Goal: Information Seeking & Learning: Learn about a topic

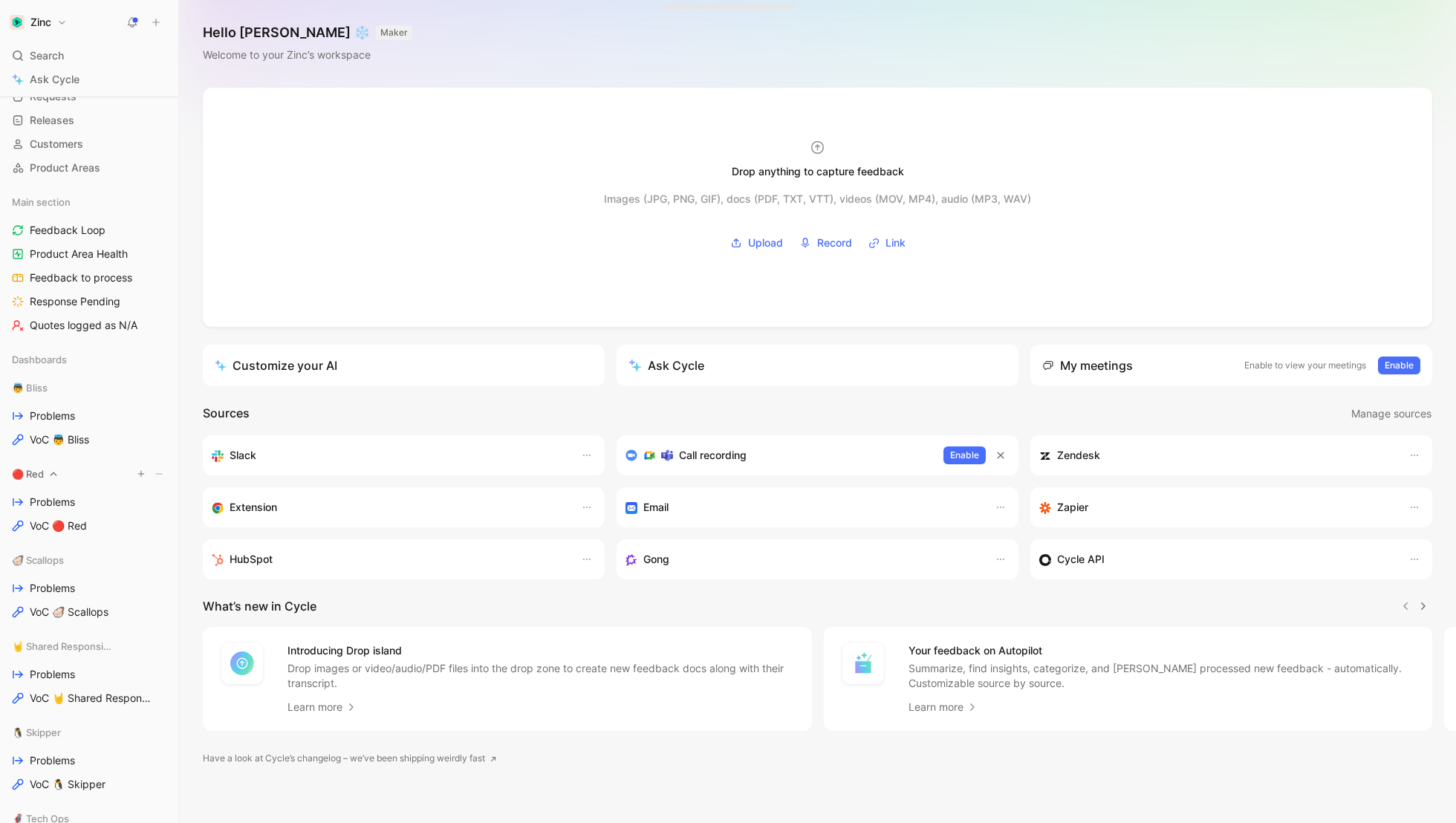
scroll to position [90, 0]
click at [55, 582] on span "Problems" at bounding box center [52, 588] width 45 height 15
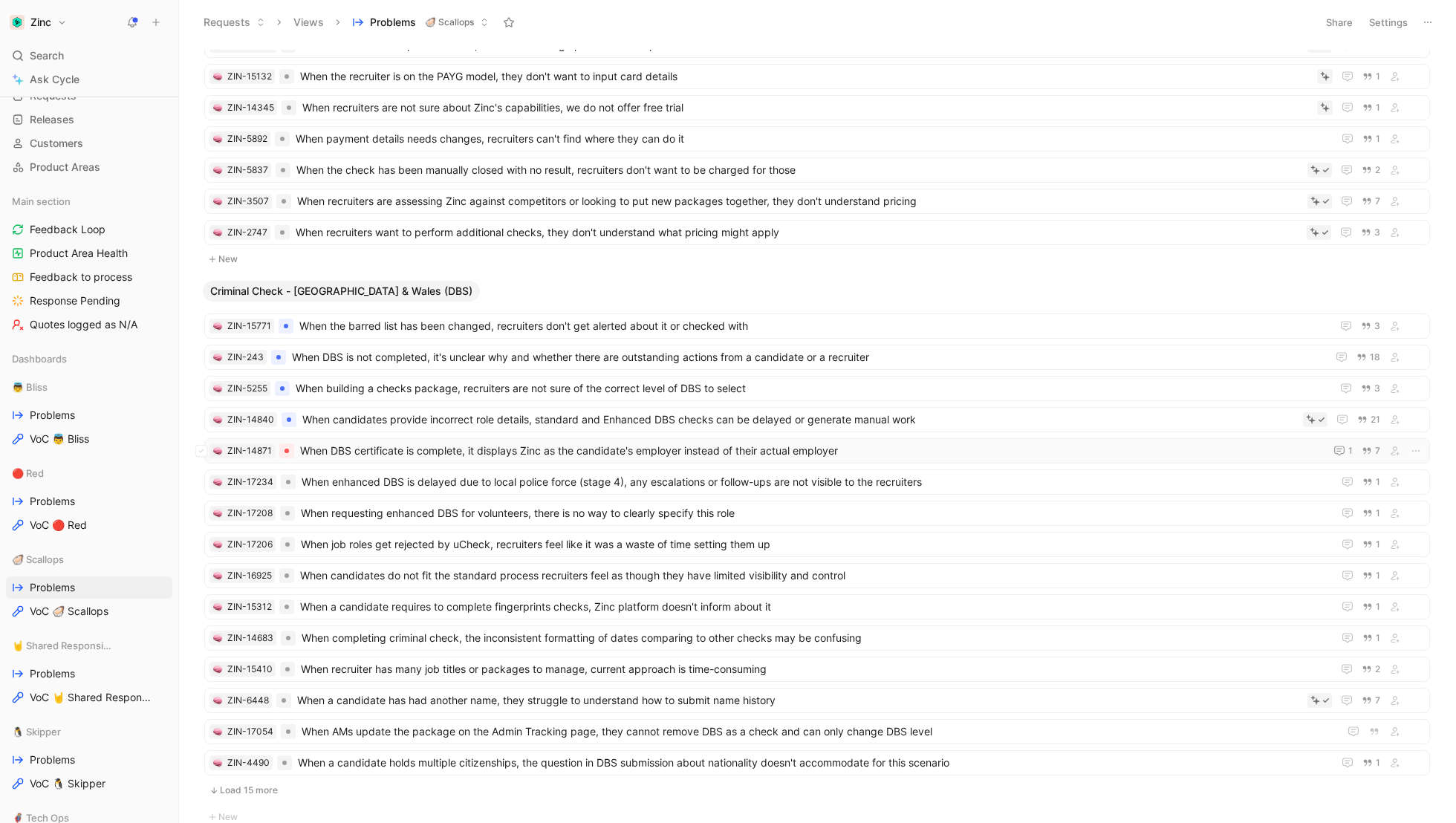
scroll to position [707, 0]
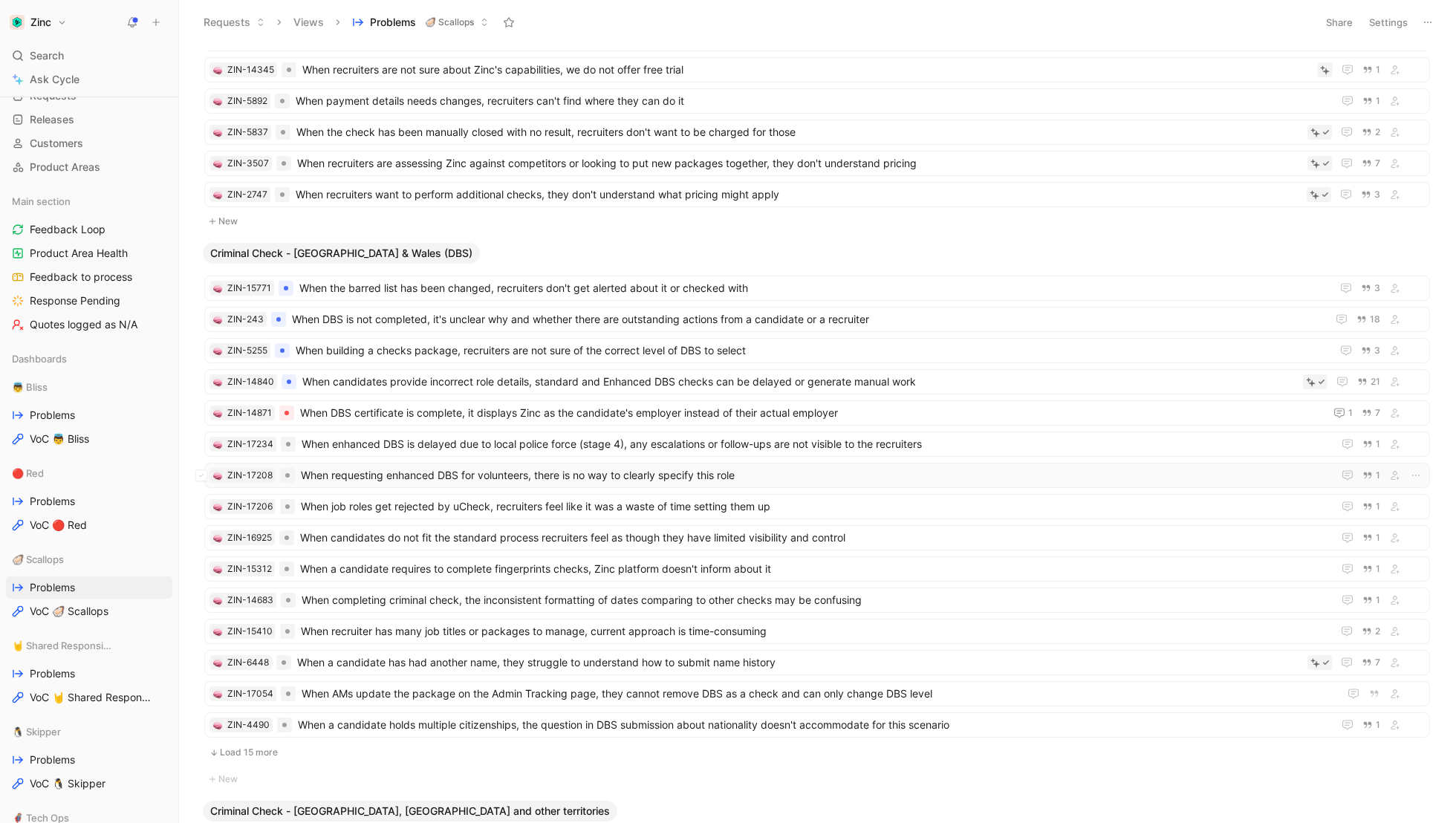
click at [362, 467] on span "When requesting enhanced DBS for volunteers, there is no way to clearly specify…" at bounding box center [814, 475] width 1026 height 18
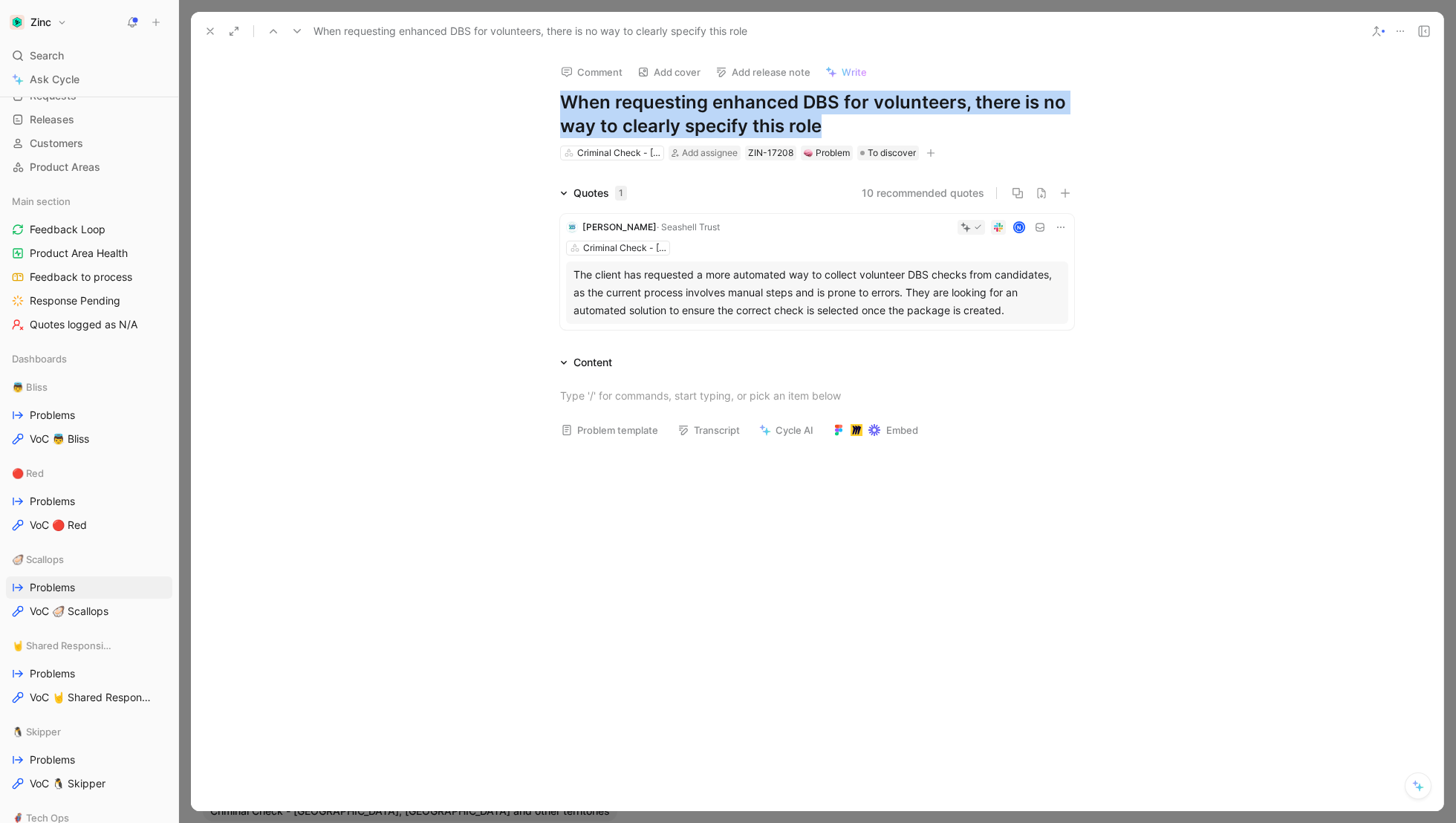
drag, startPoint x: 839, startPoint y: 131, endPoint x: 534, endPoint y: 96, distance: 307.0
click at [534, 96] on div "Comment Add cover Add release note Write When requesting enhanced DBS for volun…" at bounding box center [817, 107] width 571 height 111
copy h1 "When requesting enhanced DBS for volunteers, there is no way to clearly specify…"
click at [209, 26] on icon at bounding box center [209, 31] width 12 height 12
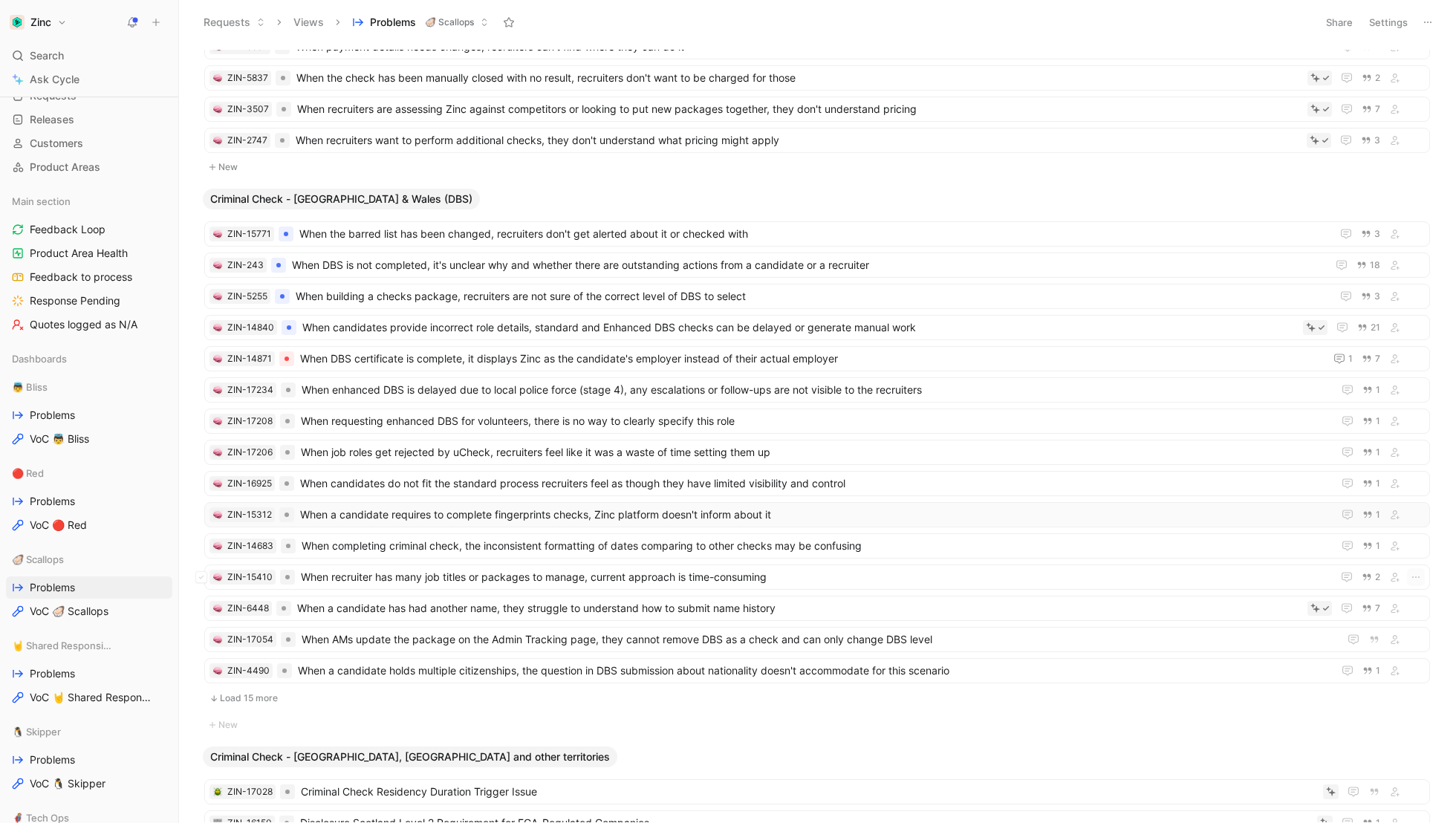
scroll to position [762, 0]
click at [366, 568] on span "When recruiter has many job titles or packages to manage, current approach is t…" at bounding box center [813, 576] width 1025 height 18
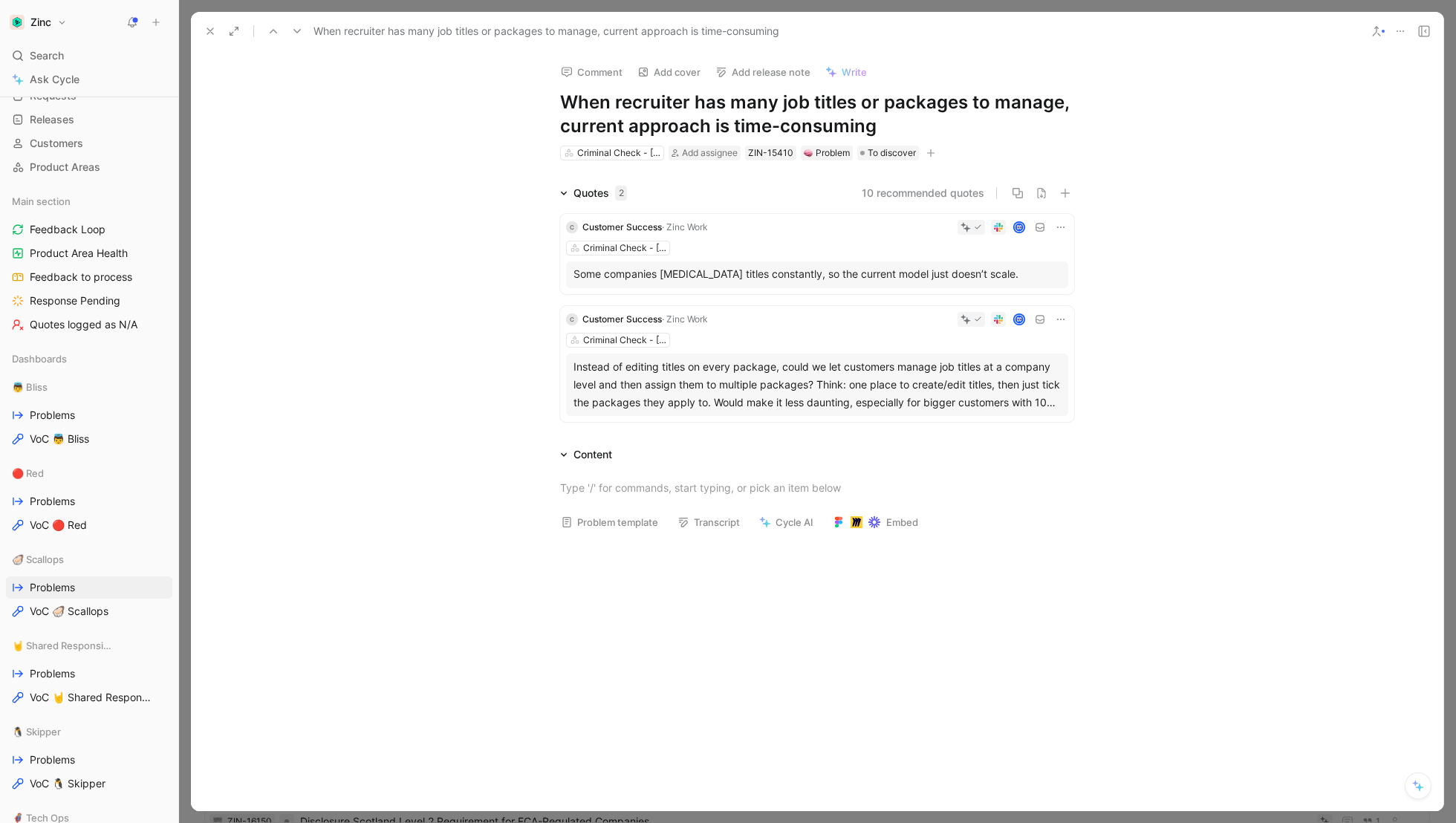
click at [641, 377] on div "Instead of editing titles on every package, could we let customers manage job t…" at bounding box center [816, 385] width 487 height 54
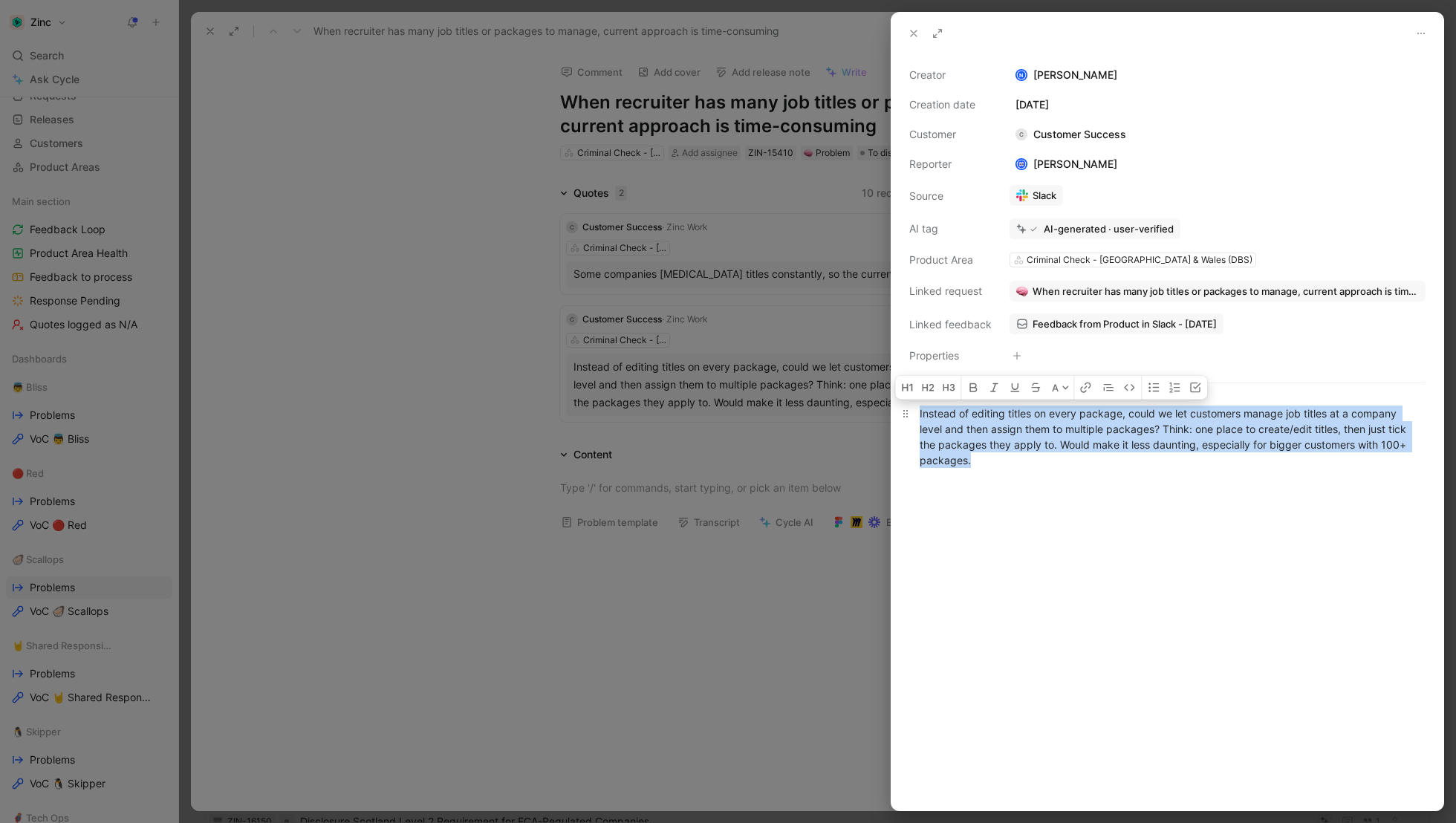
drag, startPoint x: 1007, startPoint y: 474, endPoint x: 893, endPoint y: 417, distance: 127.5
click at [893, 417] on div "Instead of editing titles on every package, could we let customers manage job t…" at bounding box center [1167, 437] width 552 height 95
copy div "Instead of editing titles on every package, could we let customers manage job t…"
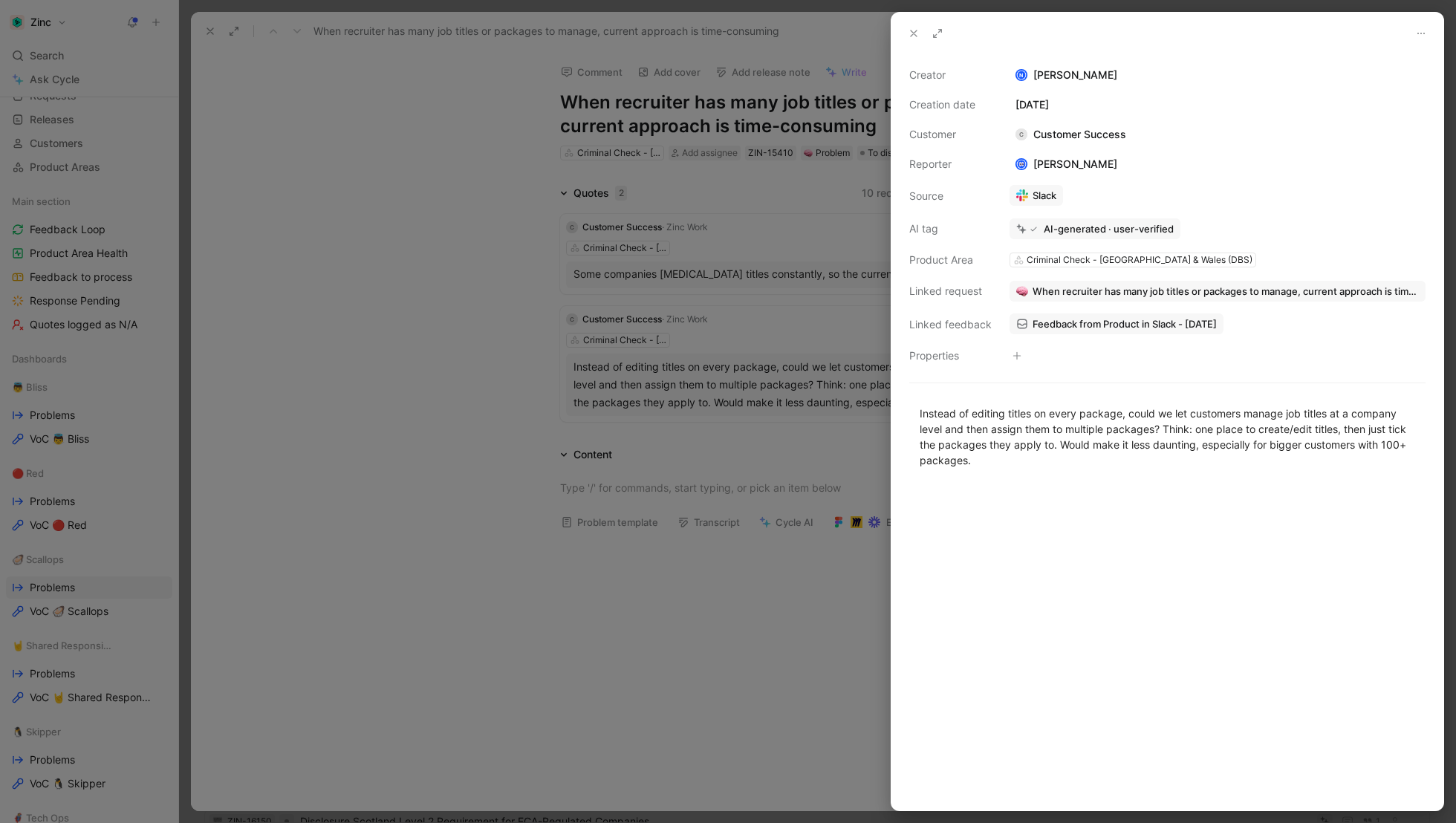
click at [983, 505] on div at bounding box center [1167, 647] width 552 height 326
click at [909, 31] on icon at bounding box center [913, 33] width 12 height 12
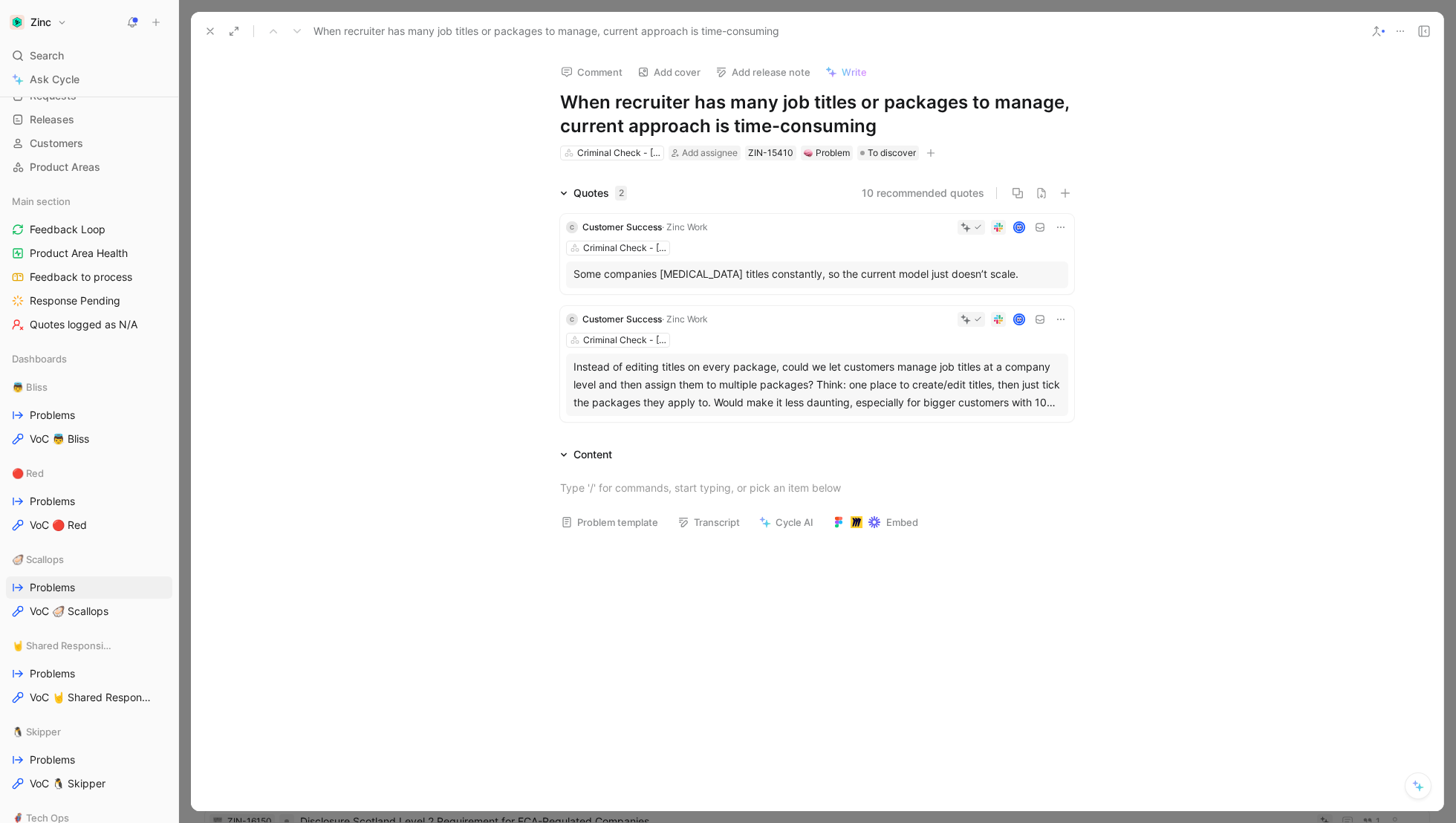
click at [713, 275] on p "Some companies [MEDICAL_DATA] titles constantly, so the current model just does…" at bounding box center [816, 273] width 487 height 15
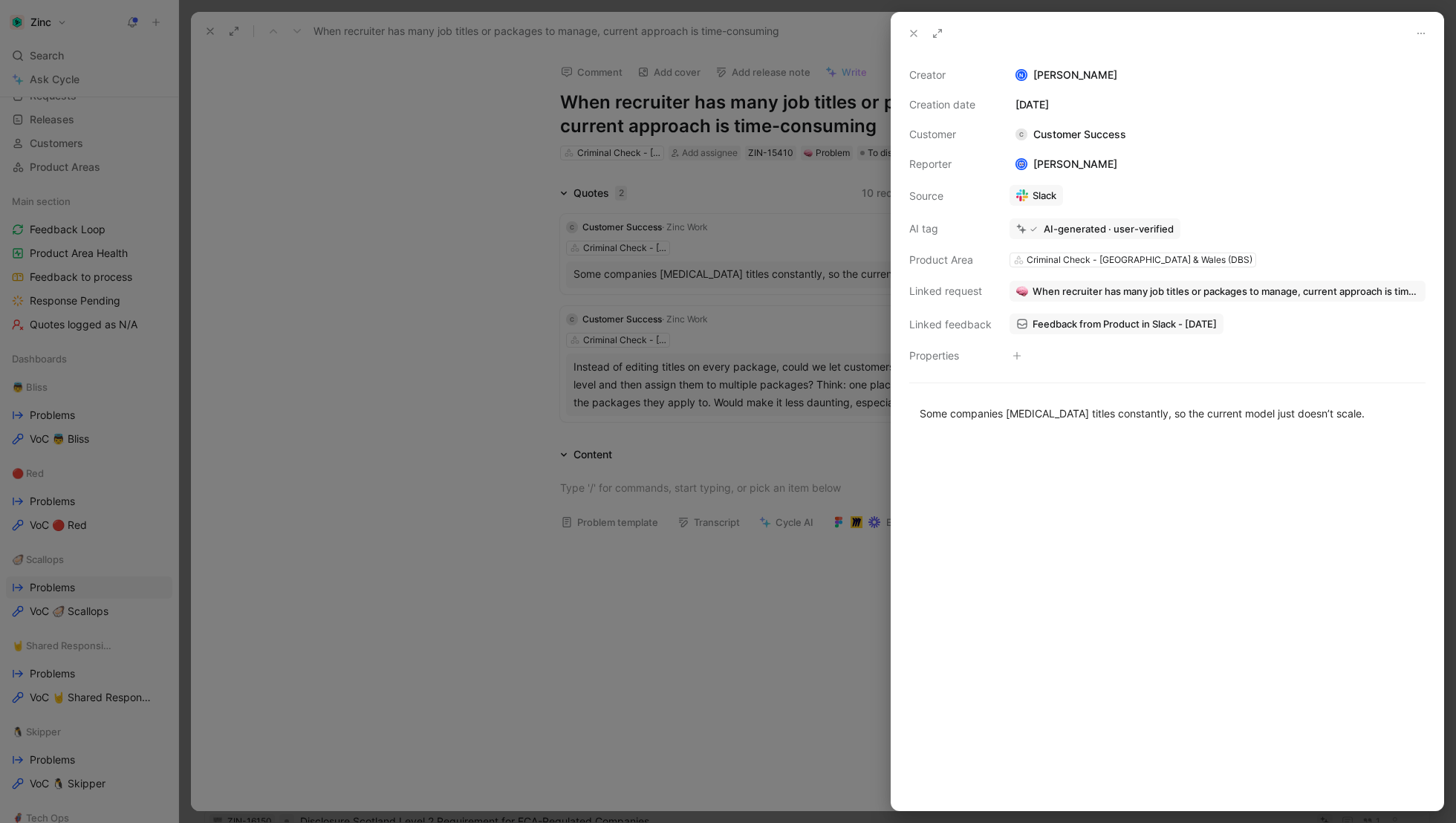
click at [1036, 194] on link "Slack" at bounding box center [1036, 195] width 54 height 21
click at [913, 31] on icon at bounding box center [913, 33] width 12 height 12
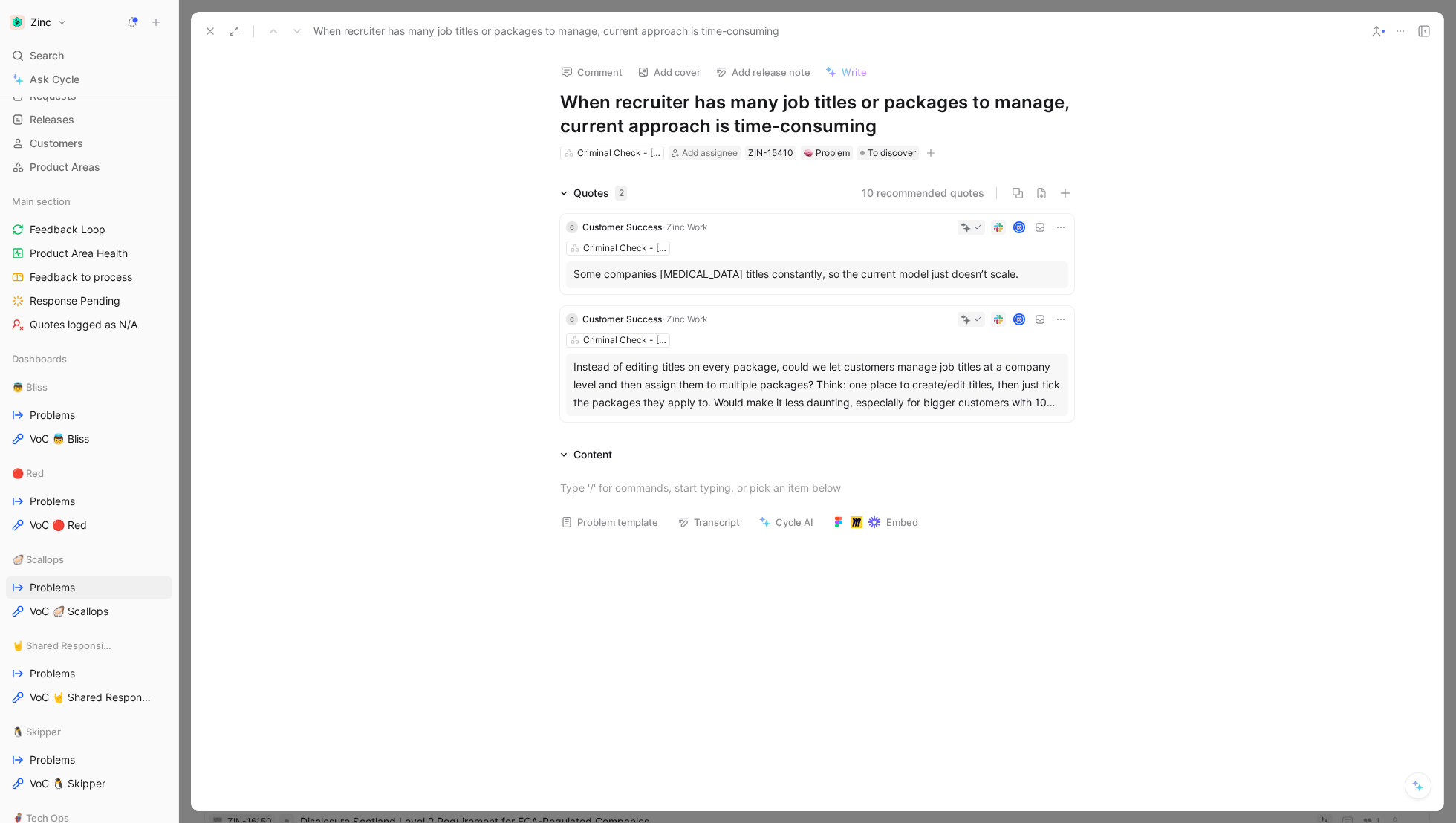
click at [208, 27] on icon at bounding box center [209, 31] width 12 height 12
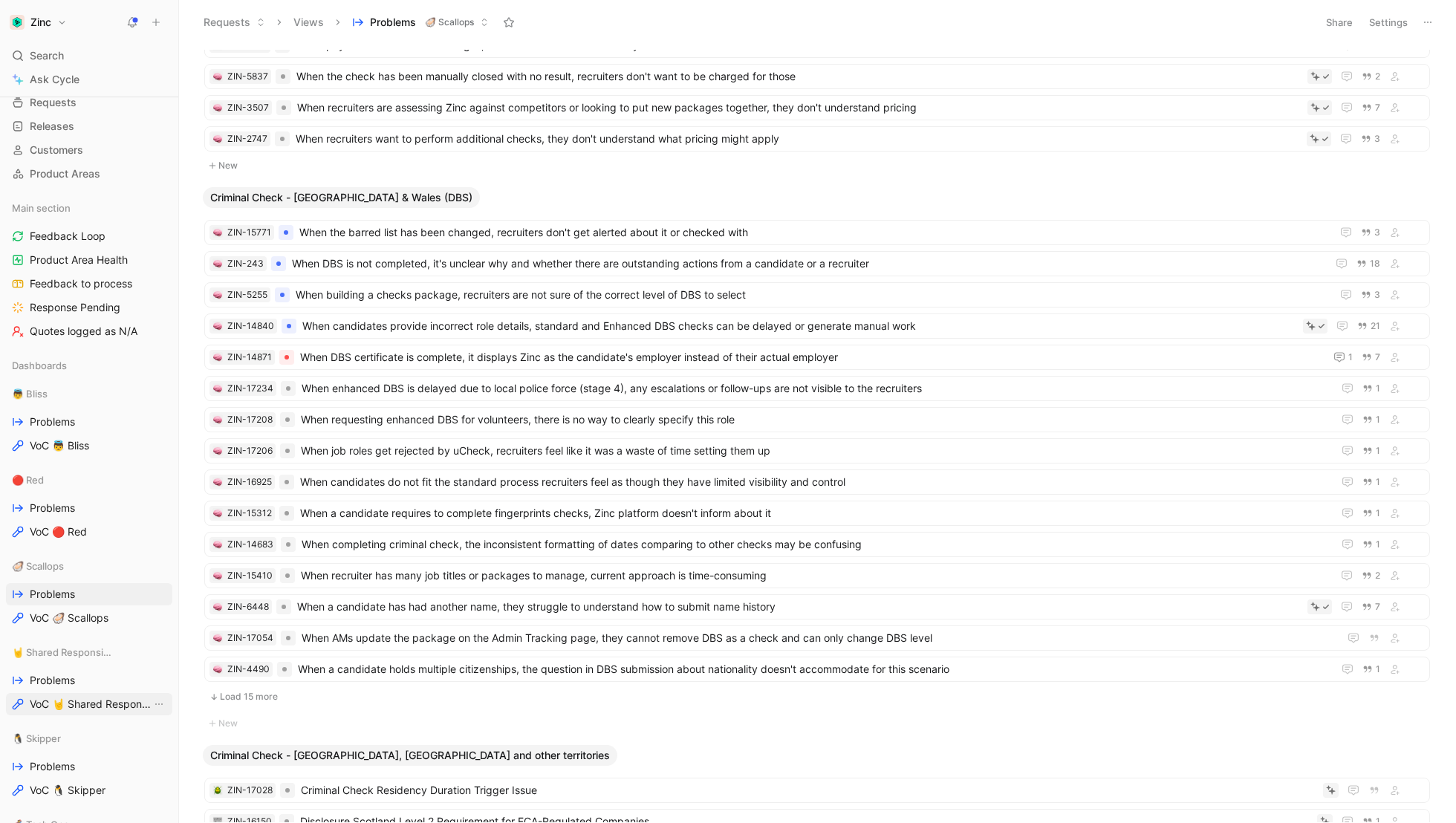
scroll to position [234, 0]
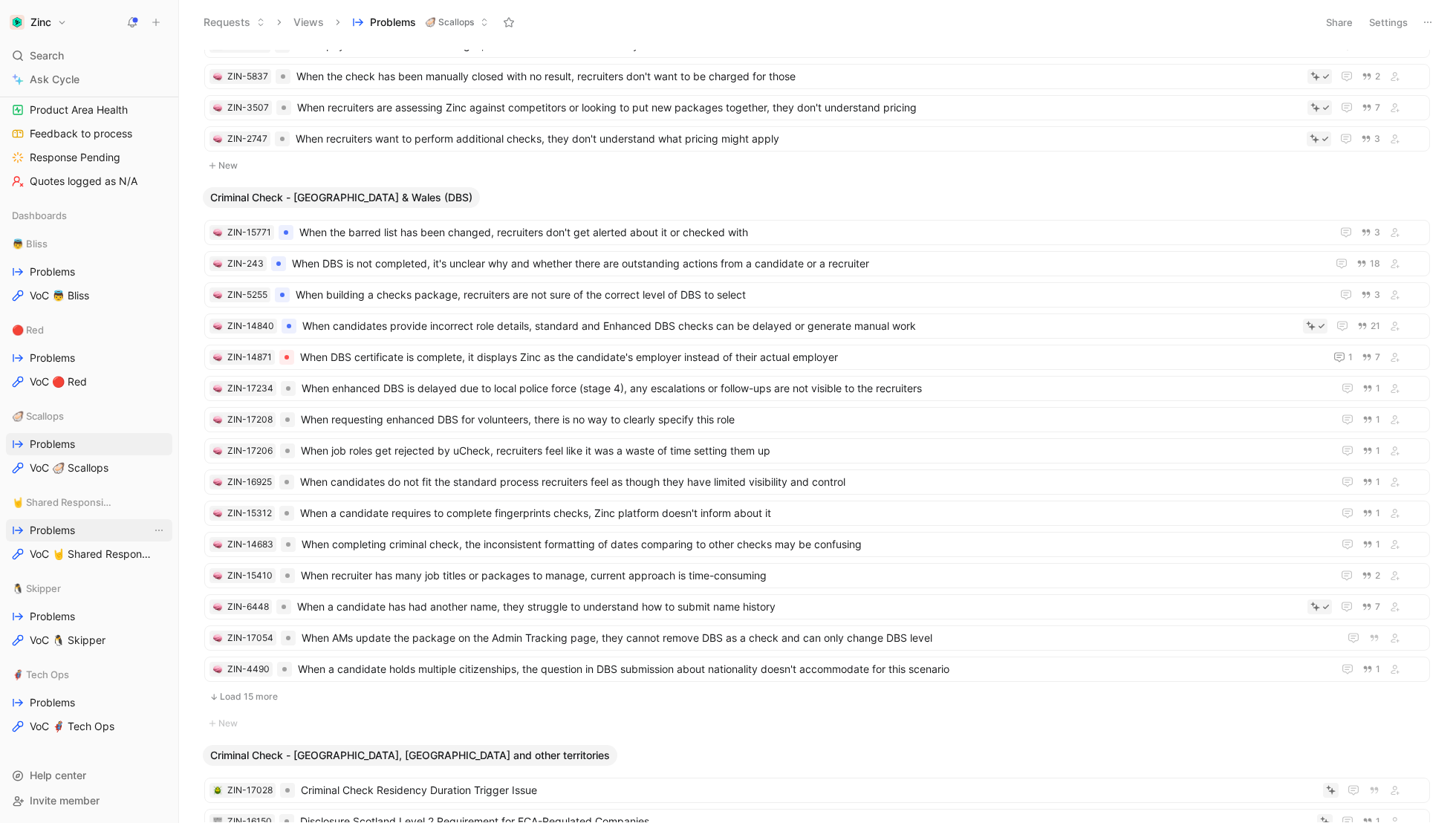
click at [55, 523] on span "Problems" at bounding box center [52, 530] width 45 height 15
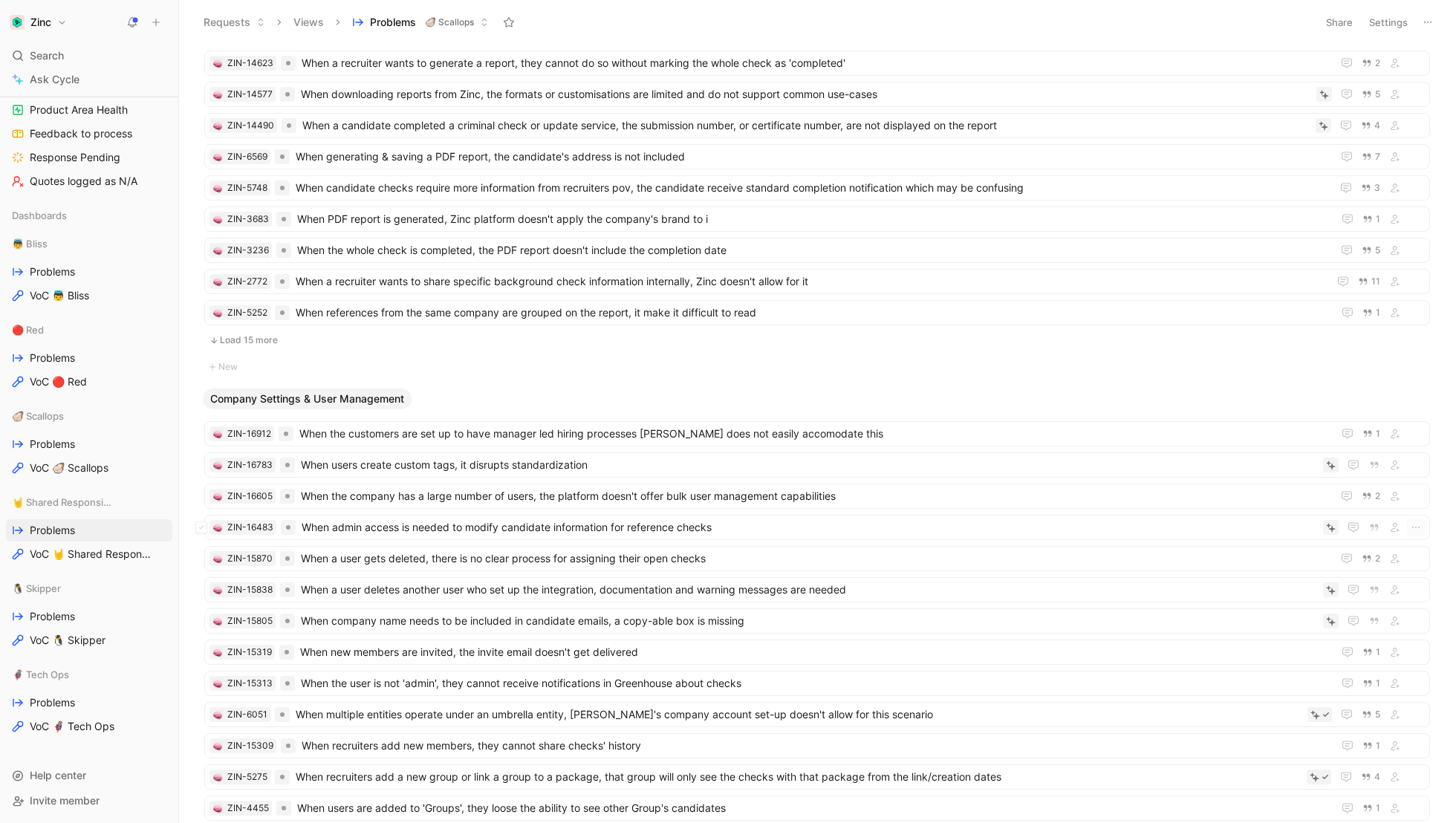
scroll to position [1561, 0]
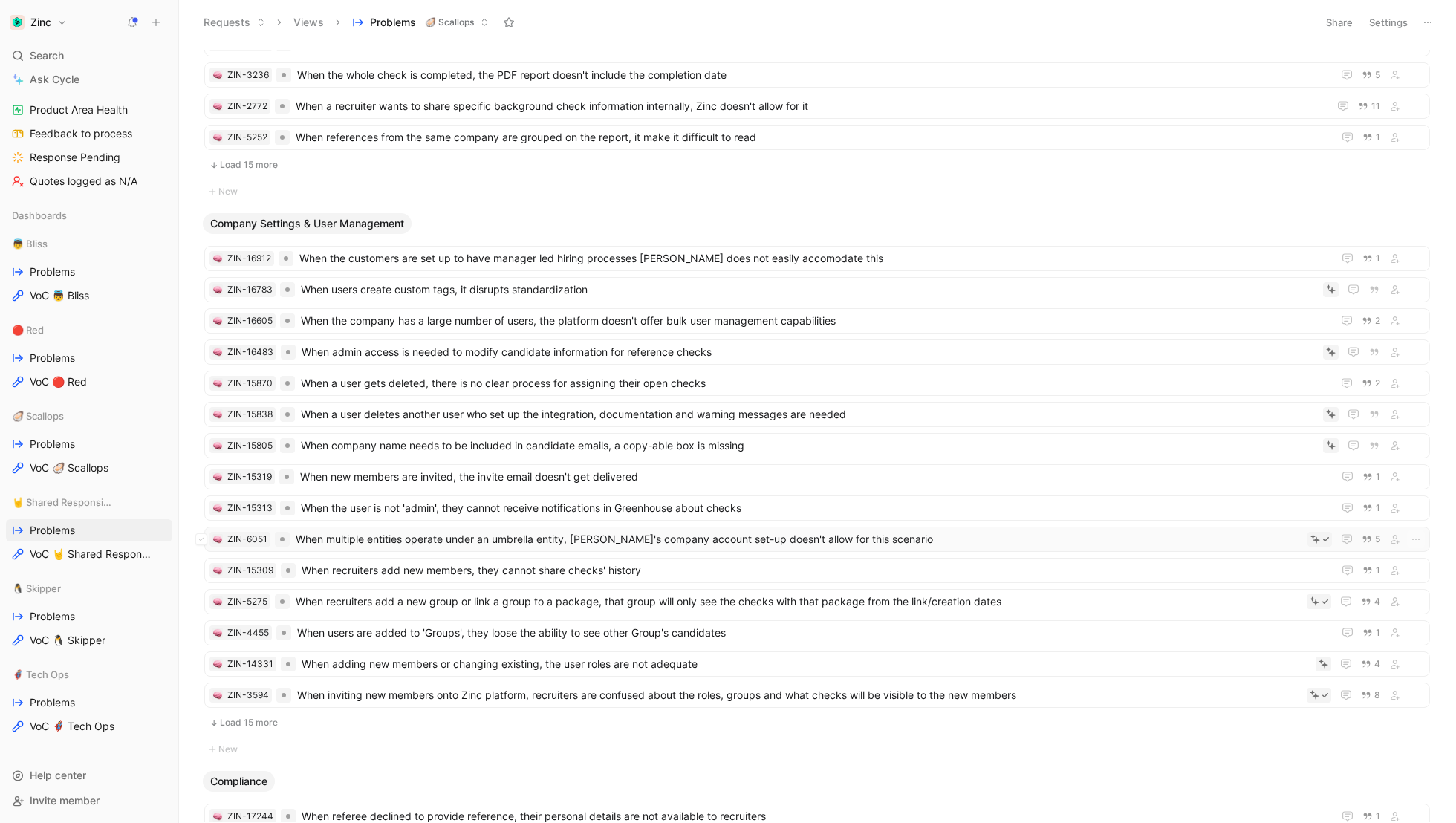
click at [336, 531] on span "When multiple entities operate under an umbrella entity, [PERSON_NAME]'s compan…" at bounding box center [798, 540] width 1006 height 18
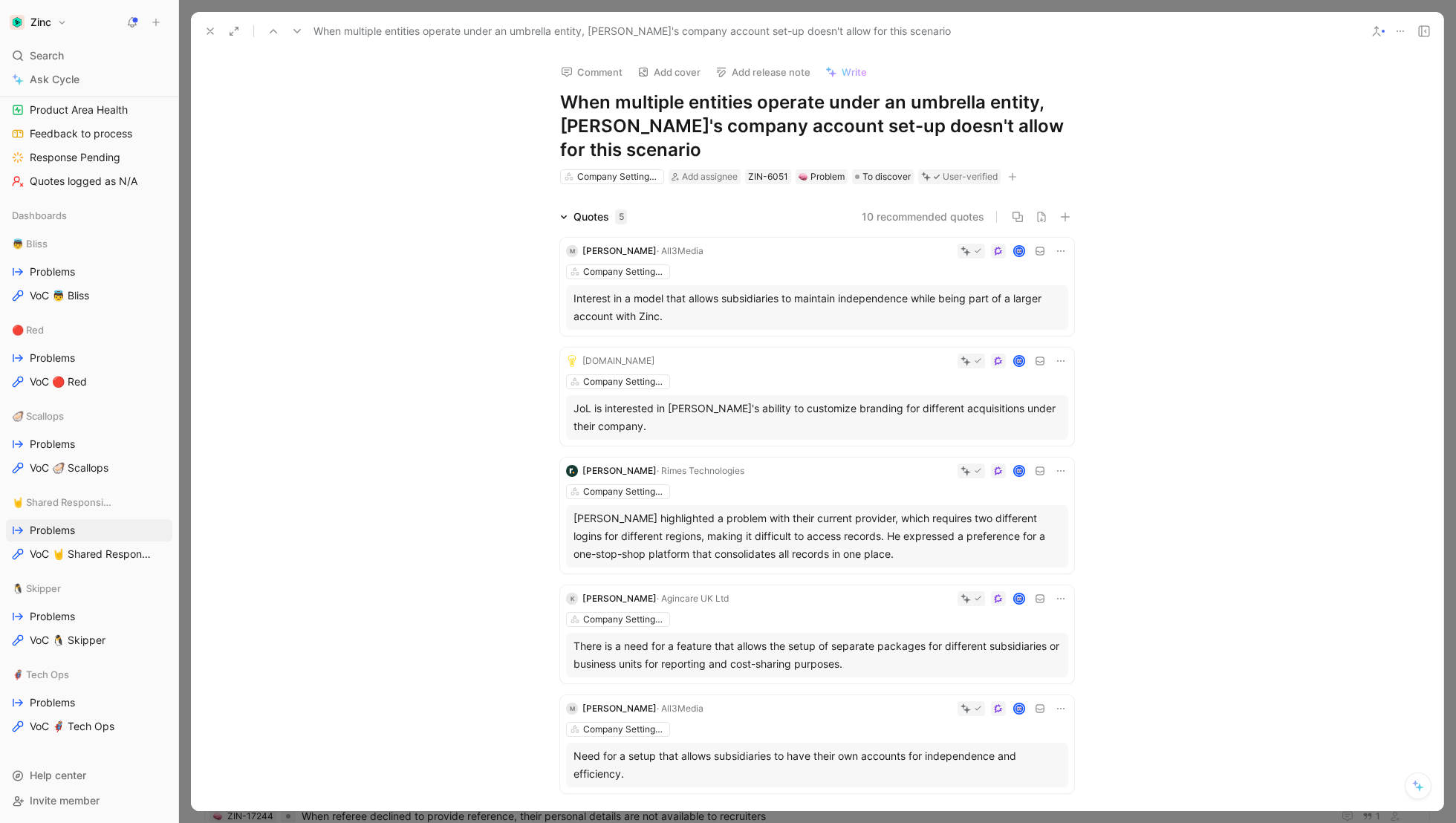
drag, startPoint x: 696, startPoint y: 153, endPoint x: 524, endPoint y: 104, distance: 178.8
click at [524, 104] on div "Comment Add cover Add release note Write When multiple entities operate under a…" at bounding box center [817, 431] width 1252 height 760
copy h1 "When multiple entities operate under an umbrella entity, [PERSON_NAME]'s compan…"
click at [499, 264] on div "Quotes 5 10 recommended quotes M [PERSON_NAME] · All3Media Company Settings & U…" at bounding box center [817, 503] width 1252 height 592
click at [209, 35] on icon at bounding box center [209, 31] width 12 height 12
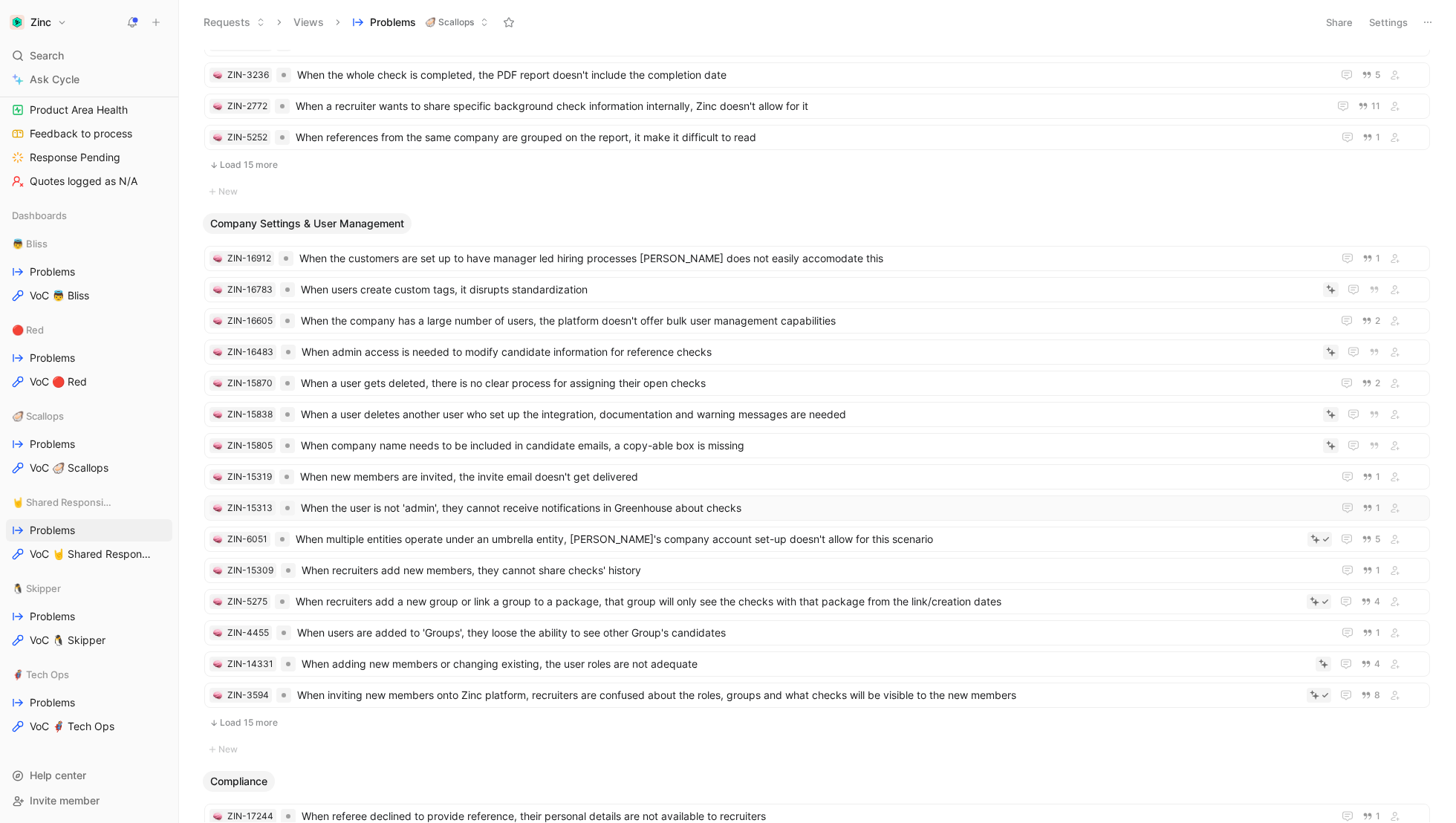
scroll to position [1588, 0]
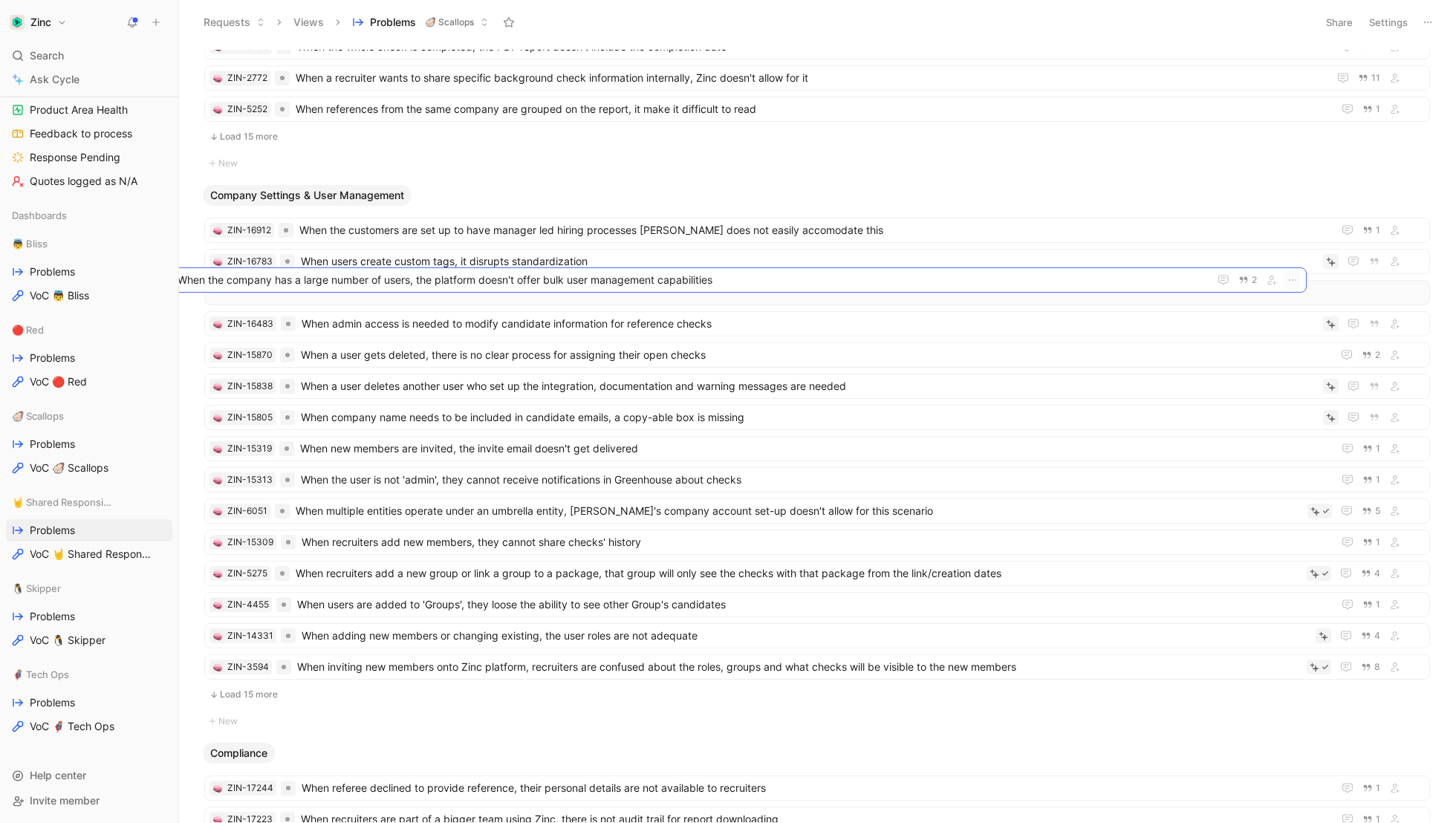
drag, startPoint x: 909, startPoint y: 284, endPoint x: 786, endPoint y: 280, distance: 123.1
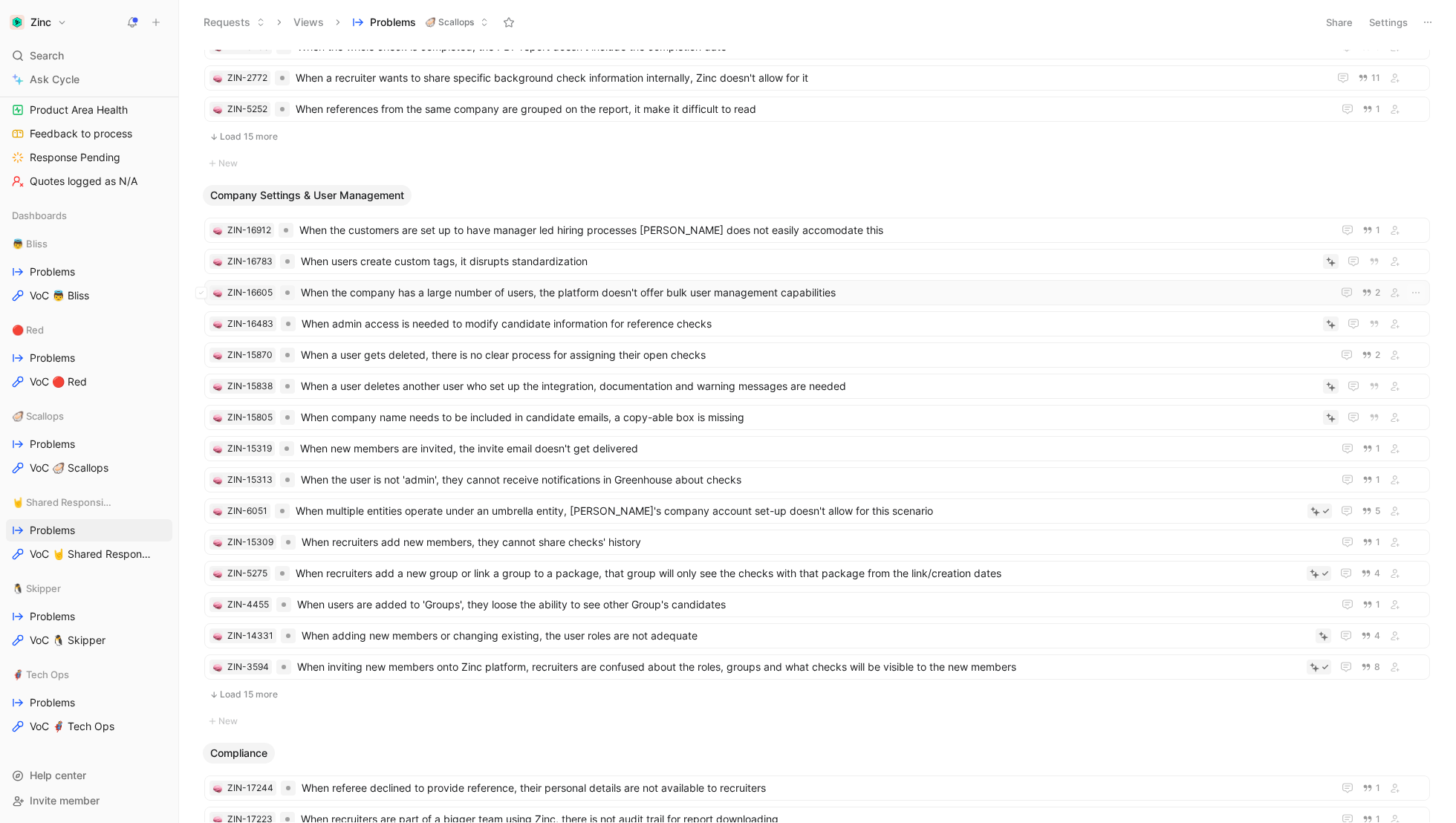
click at [719, 287] on span "When the company has a large number of users, the platform doesn't offer bulk u…" at bounding box center [813, 292] width 1025 height 18
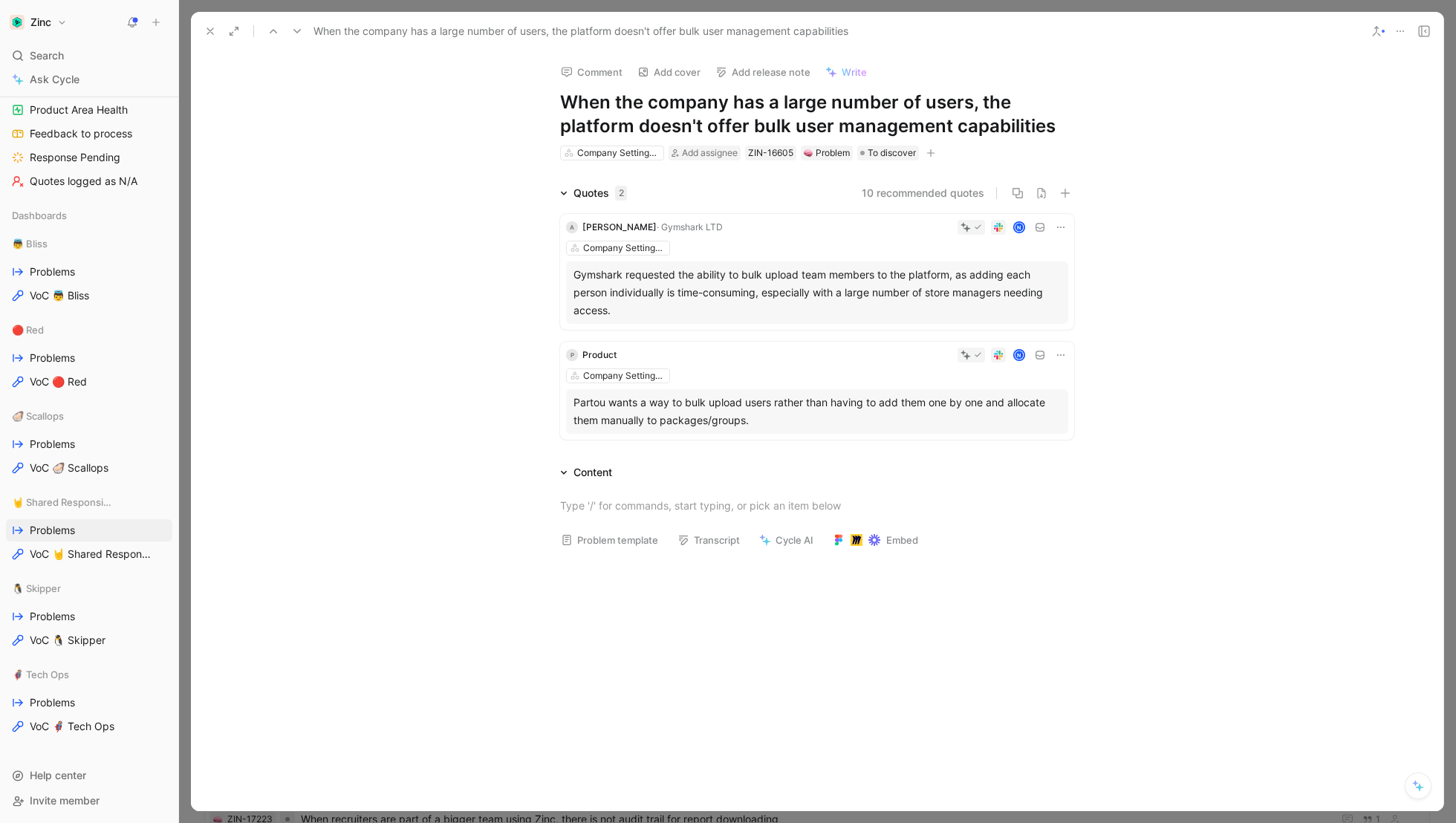
drag, startPoint x: 1070, startPoint y: 133, endPoint x: 547, endPoint y: 105, distance: 523.7
click at [547, 105] on div "Comment Add cover Add release note Write When the company has a large number of…" at bounding box center [817, 107] width 571 height 111
copy h1 "When the company has a large number of users, the platform doesn't offer bulk u…"
click at [208, 32] on use at bounding box center [209, 31] width 6 height 6
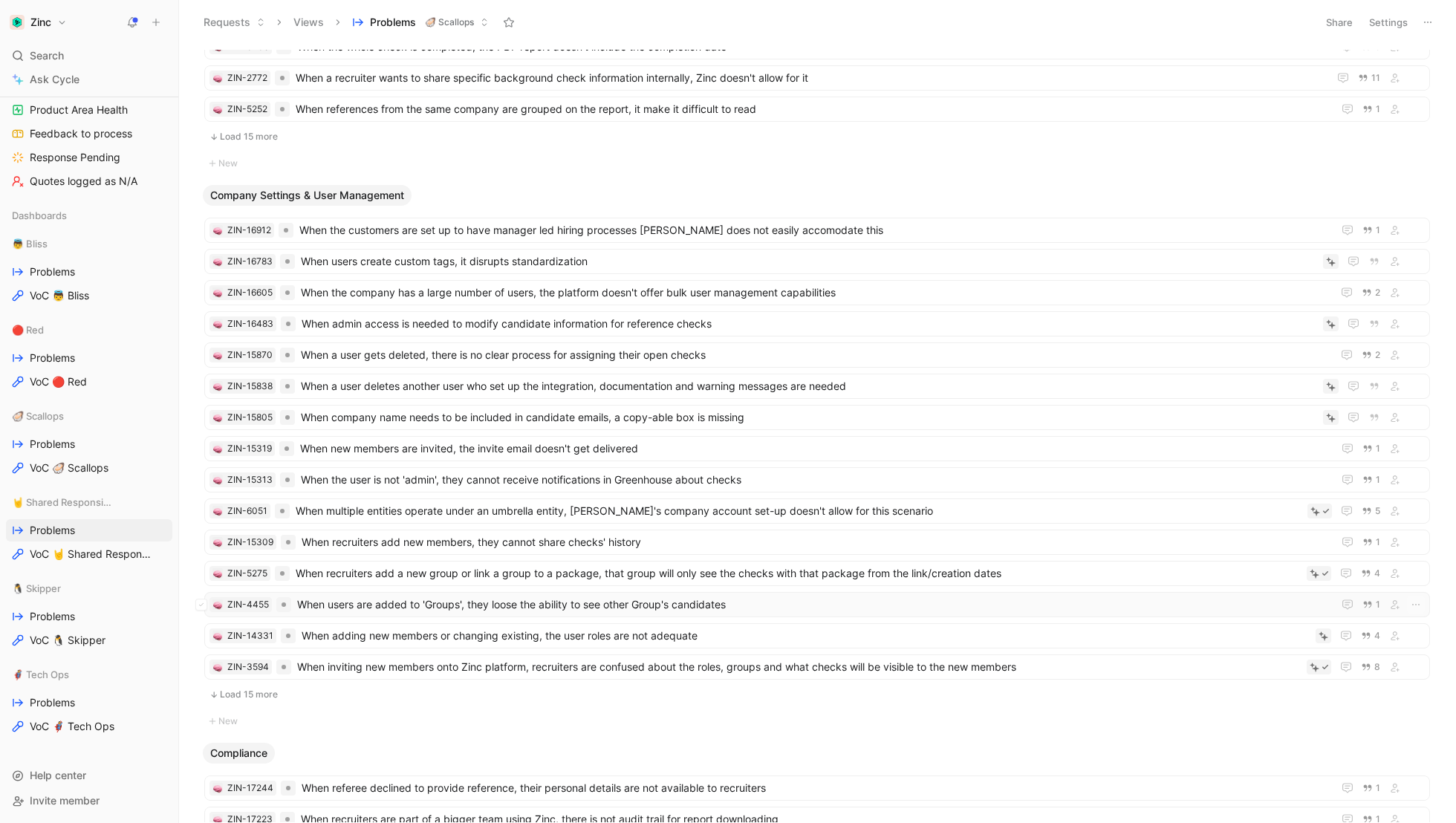
click at [347, 596] on span "When users are added to 'Groups', they loose the ability to see other Group's c…" at bounding box center [811, 605] width 1030 height 18
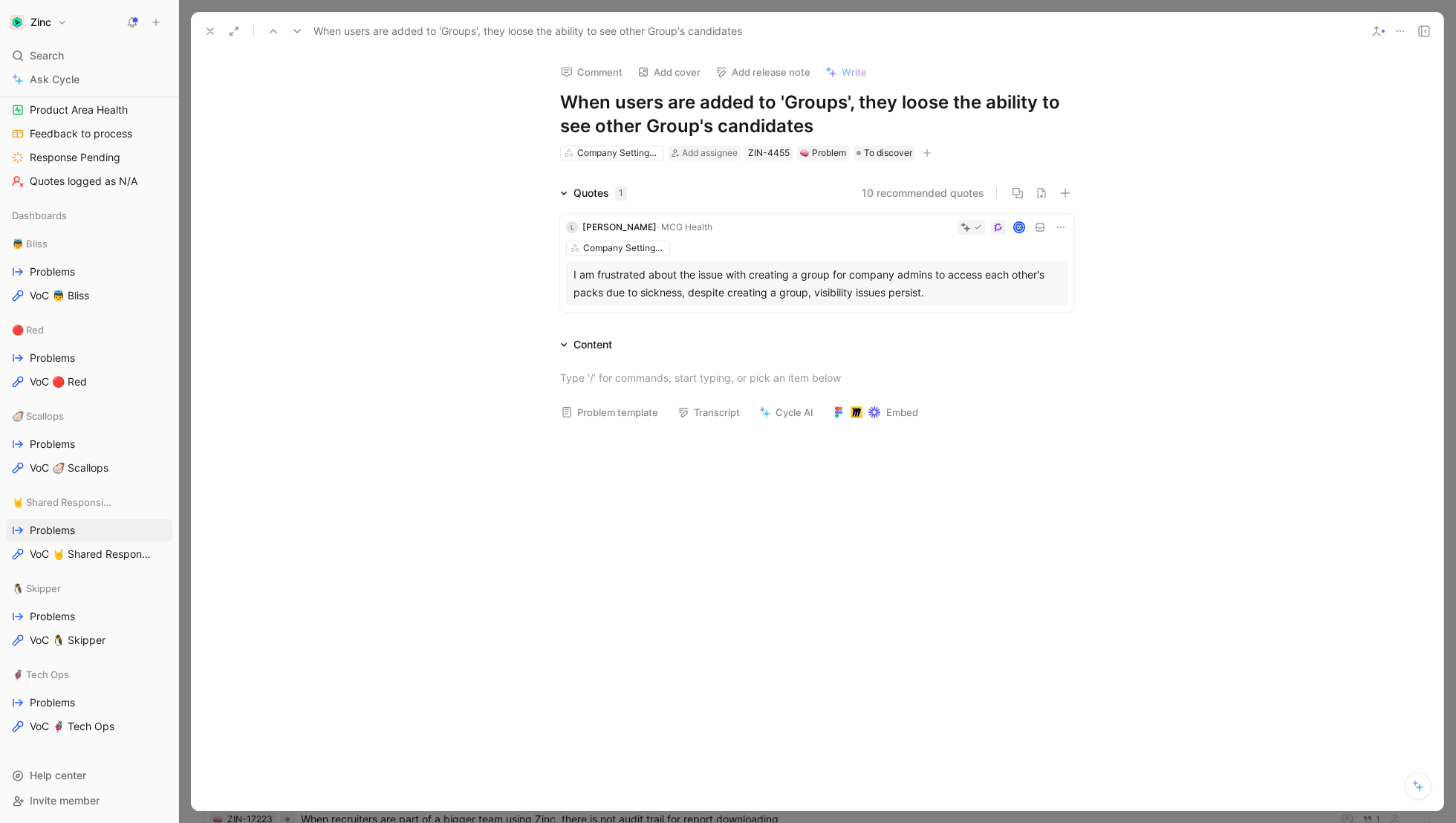
drag, startPoint x: 849, startPoint y: 141, endPoint x: 596, endPoint y: 106, distance: 255.4
click at [596, 106] on div "Comment Add cover Add release note Write When users are added to 'Groups', they…" at bounding box center [817, 107] width 571 height 111
click at [209, 31] on use at bounding box center [209, 31] width 6 height 6
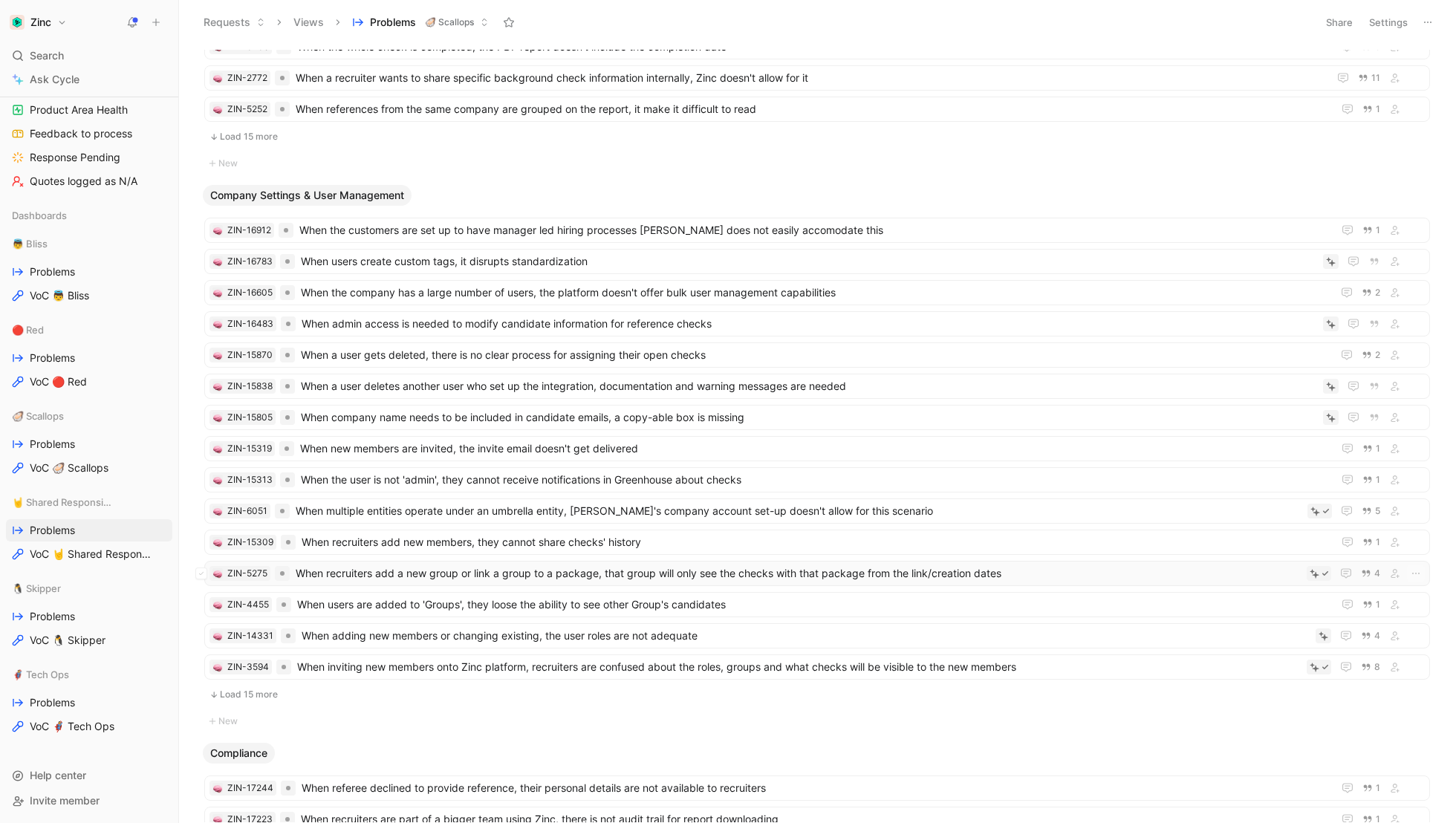
scroll to position [1648, 0]
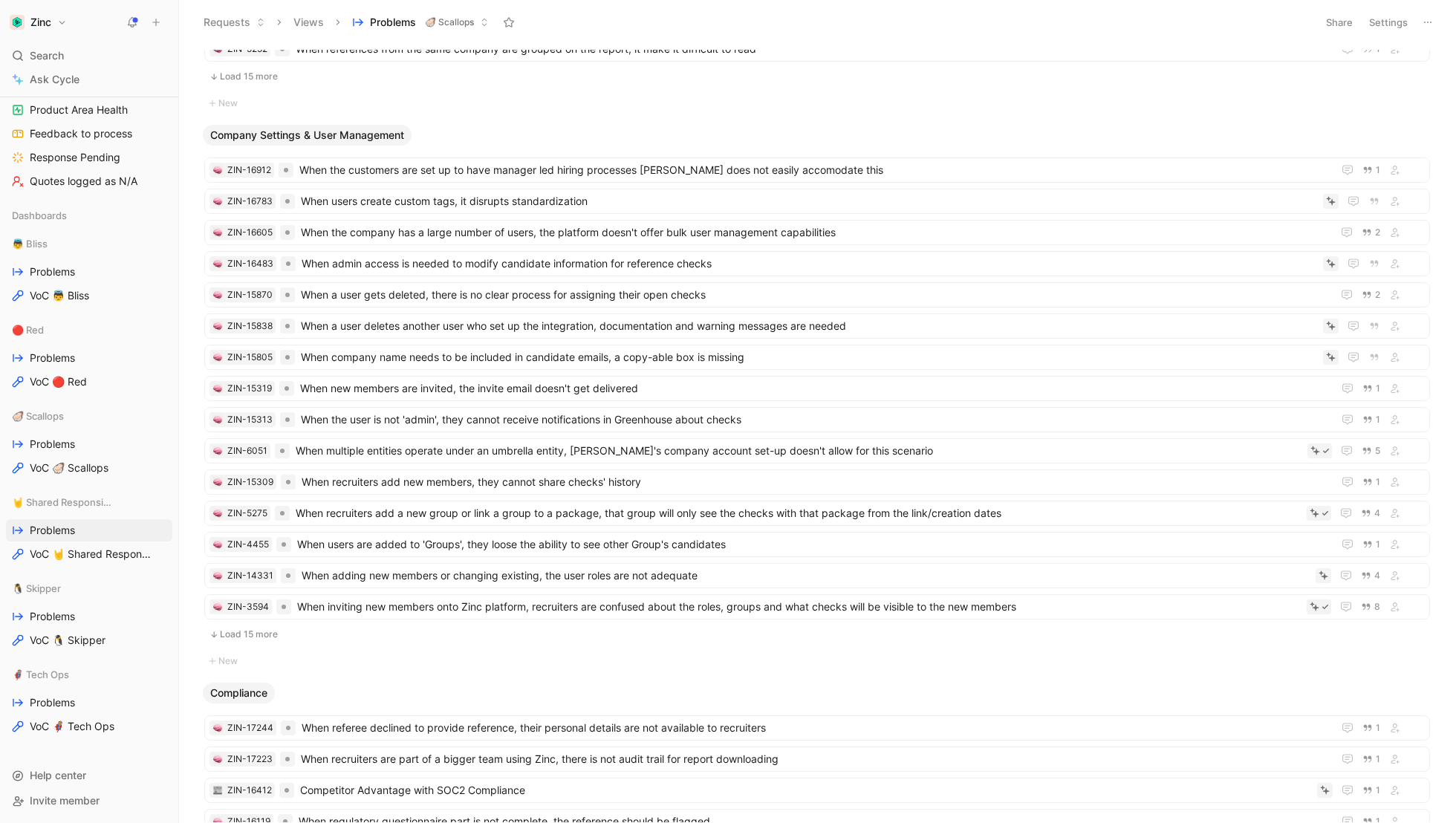
click at [260, 625] on button "Load 15 more" at bounding box center [816, 634] width 1226 height 18
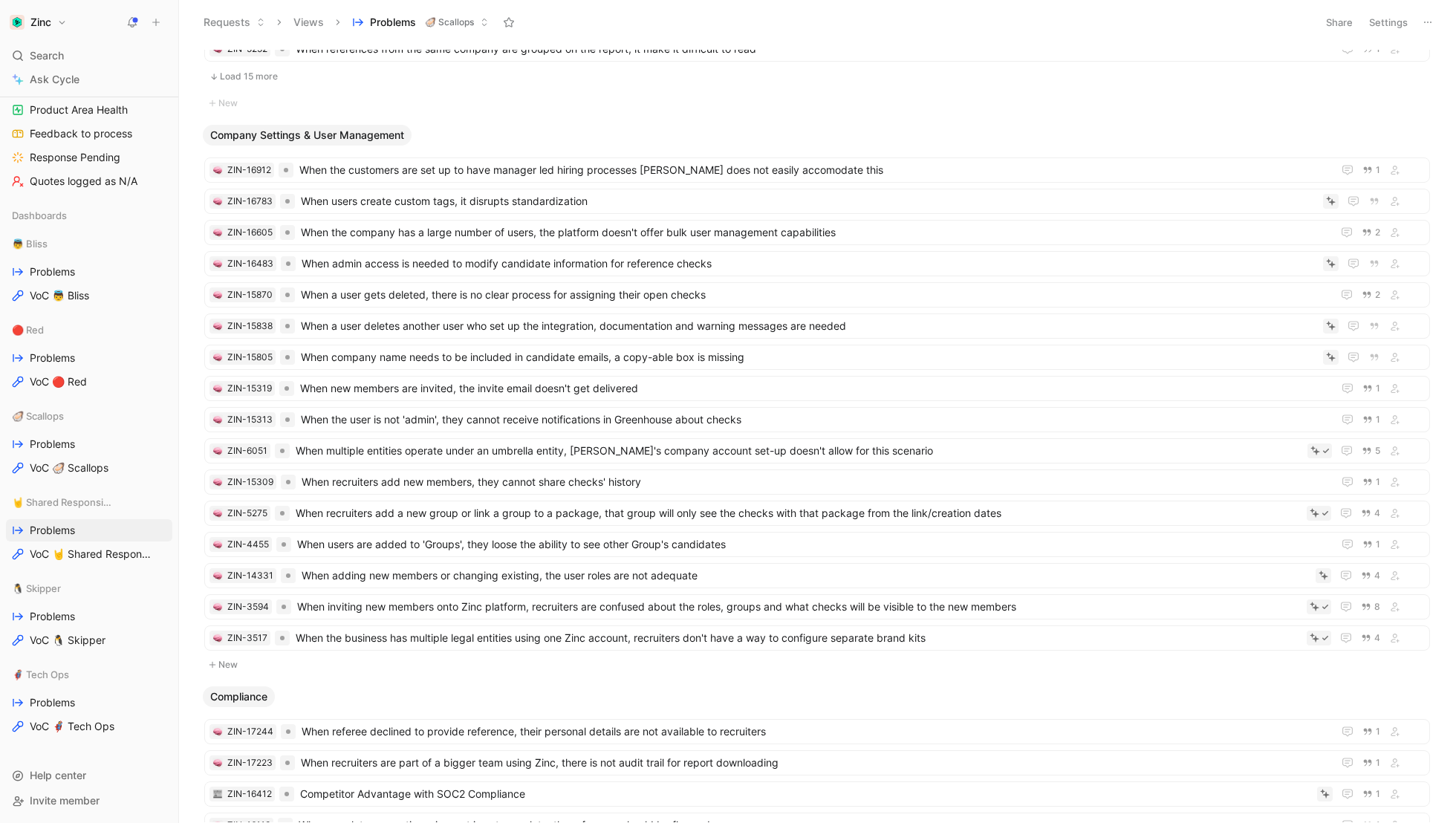
scroll to position [1700, 0]
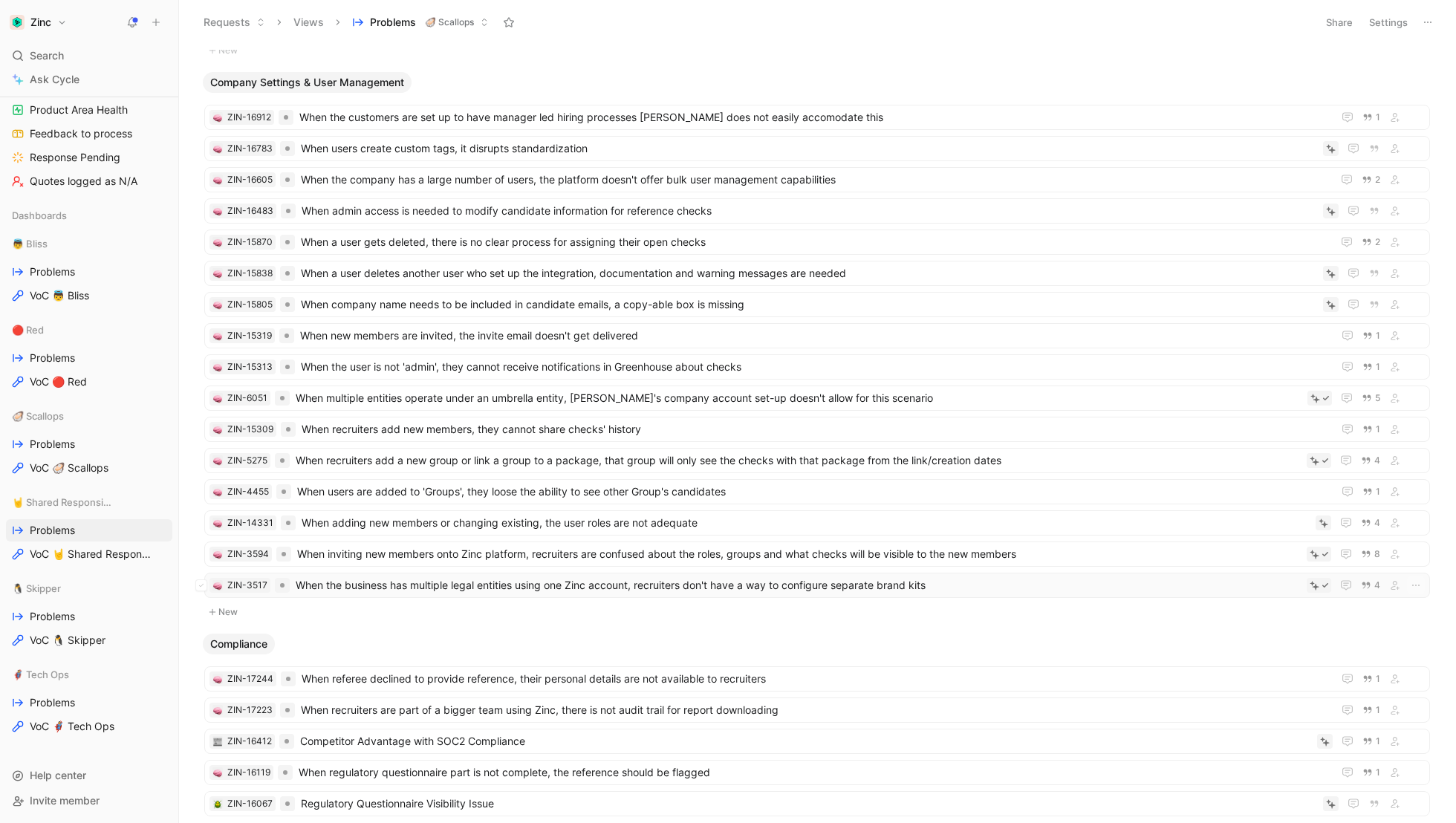
click at [536, 577] on span "When the business has multiple legal entities using one Zinc account, recruiter…" at bounding box center [798, 585] width 1005 height 18
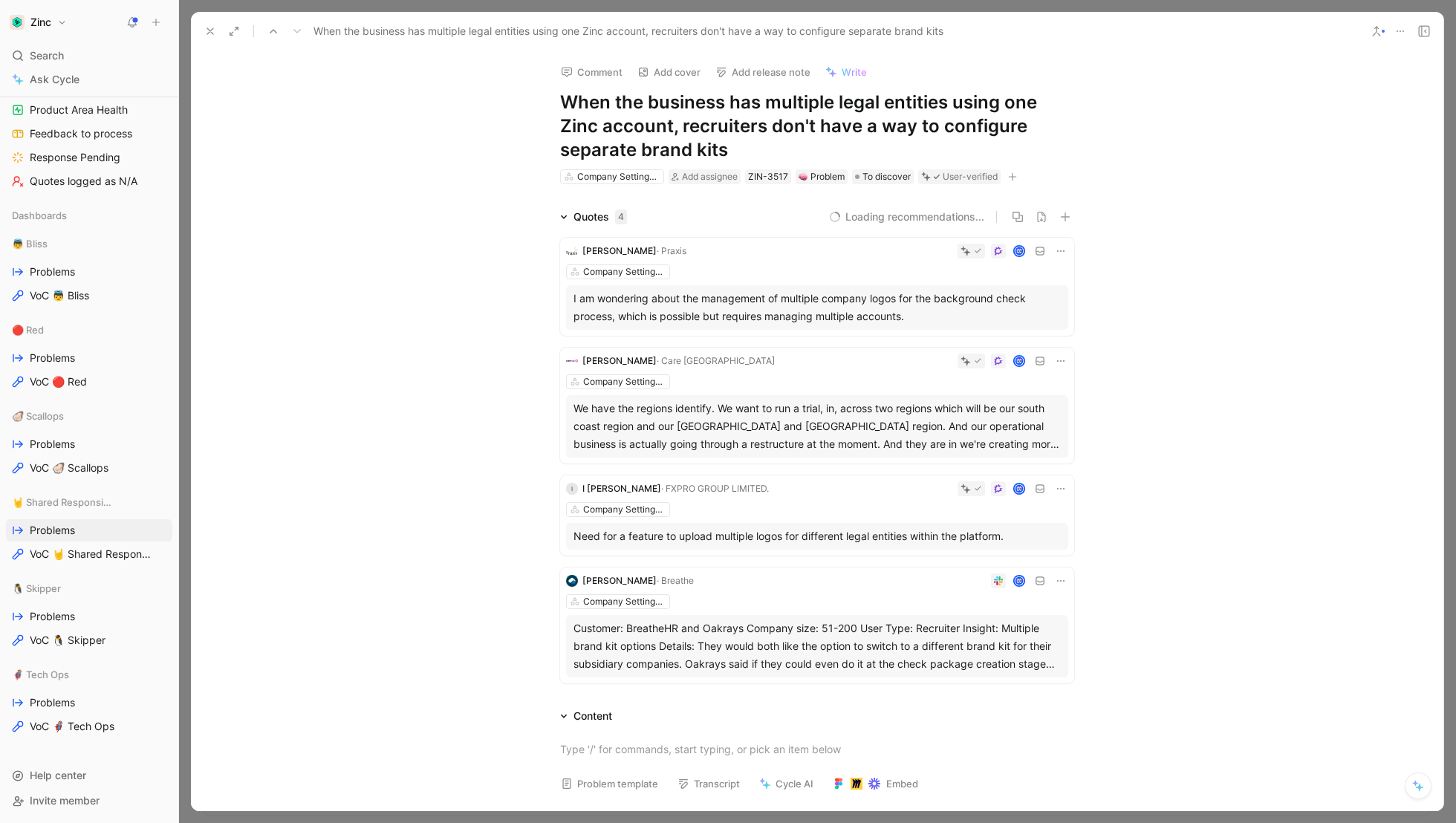
drag, startPoint x: 759, startPoint y: 144, endPoint x: 498, endPoint y: 89, distance: 266.7
click at [498, 89] on div "Comment Add cover Add release note Write When the business has multiple legal e…" at bounding box center [817, 431] width 1252 height 760
copy h1 "When the business has multiple legal entities using one Zinc account, recruiter…"
click at [203, 26] on button at bounding box center [210, 31] width 21 height 21
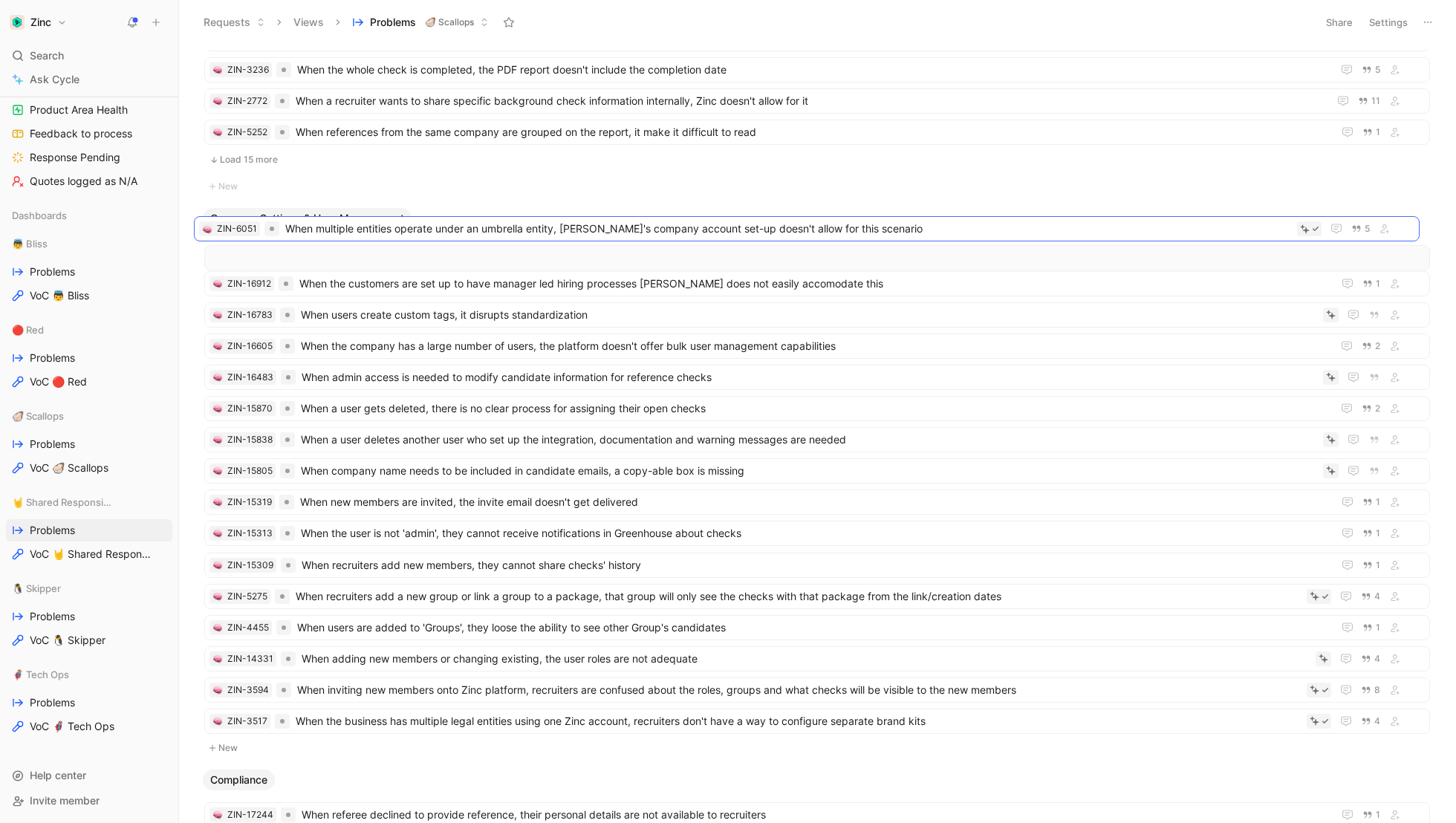
scroll to position [1558, 0]
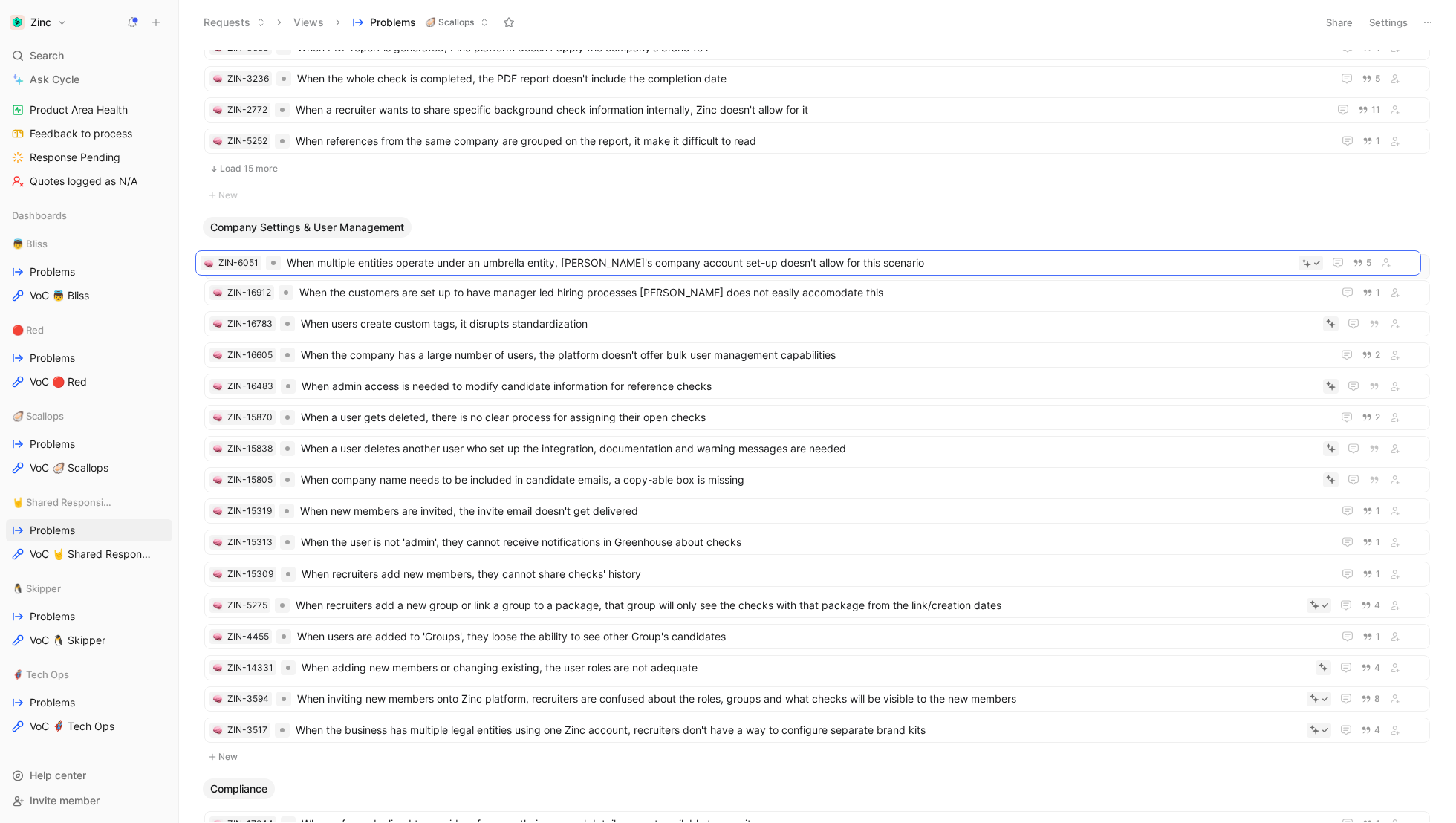
drag, startPoint x: 364, startPoint y: 453, endPoint x: 355, endPoint y: 254, distance: 199.2
click at [55, 442] on span "Problems" at bounding box center [52, 444] width 45 height 15
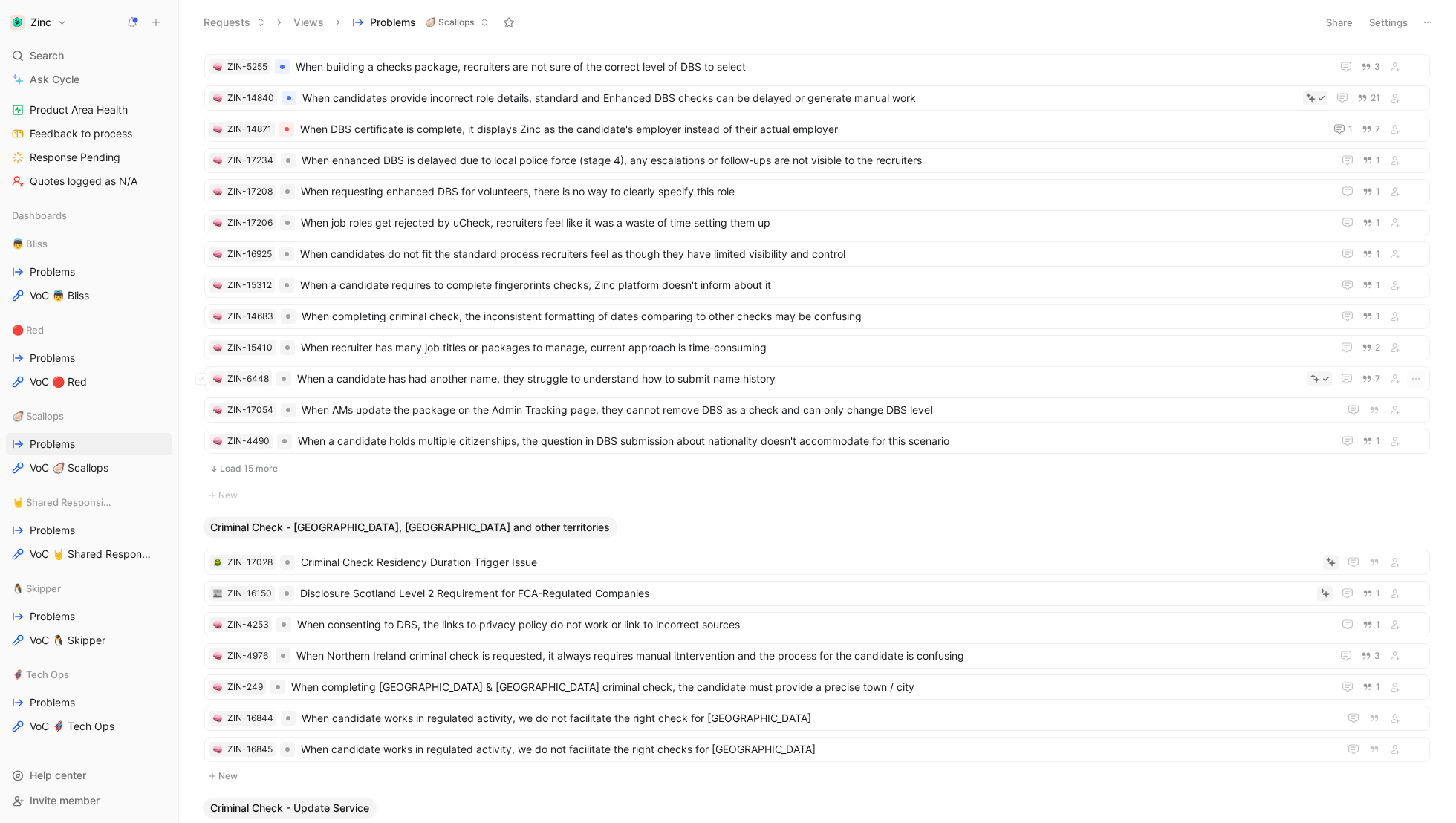
scroll to position [987, 0]
click at [250, 462] on button "Load 15 more" at bounding box center [816, 471] width 1226 height 18
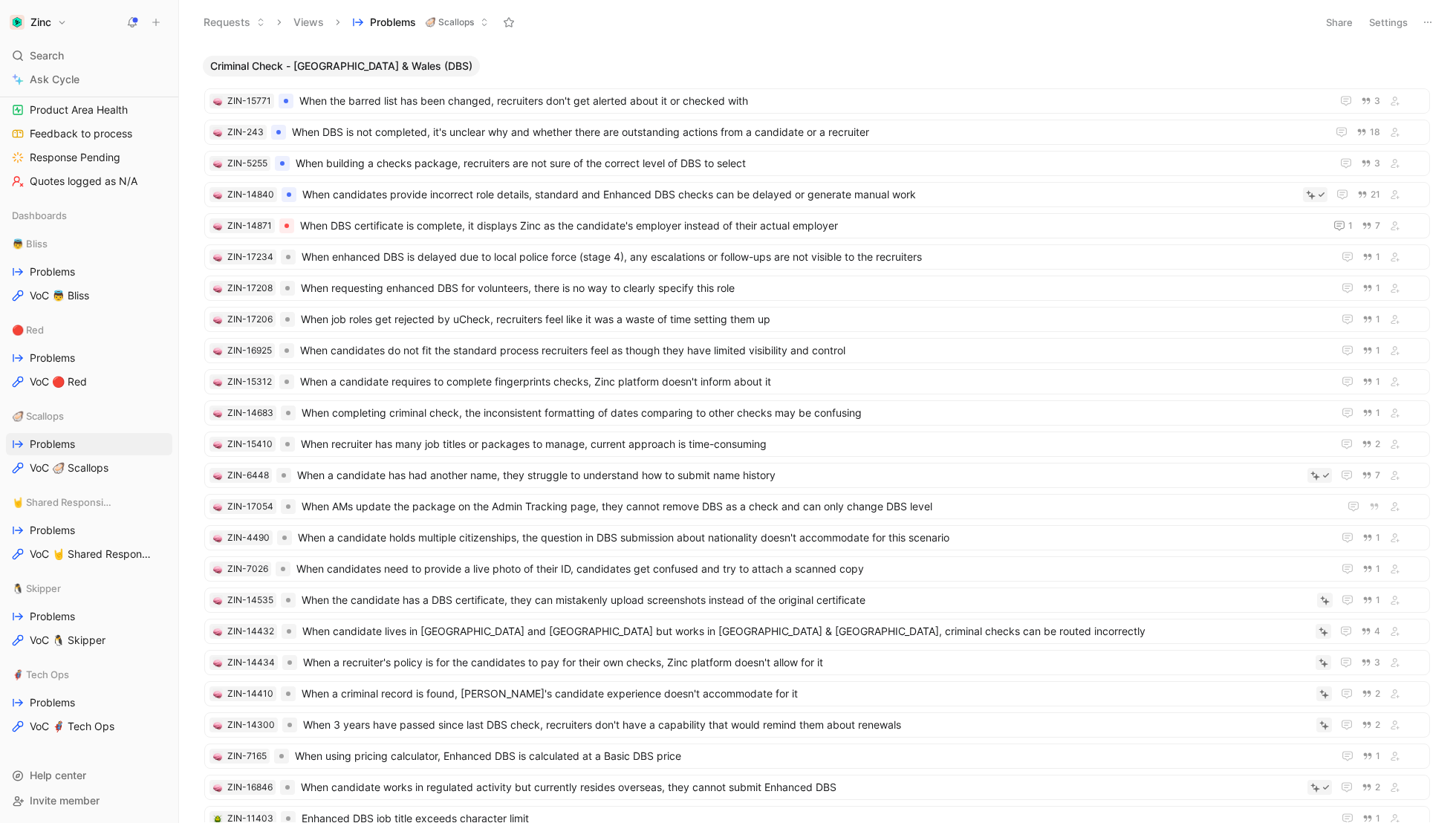
scroll to position [851, 0]
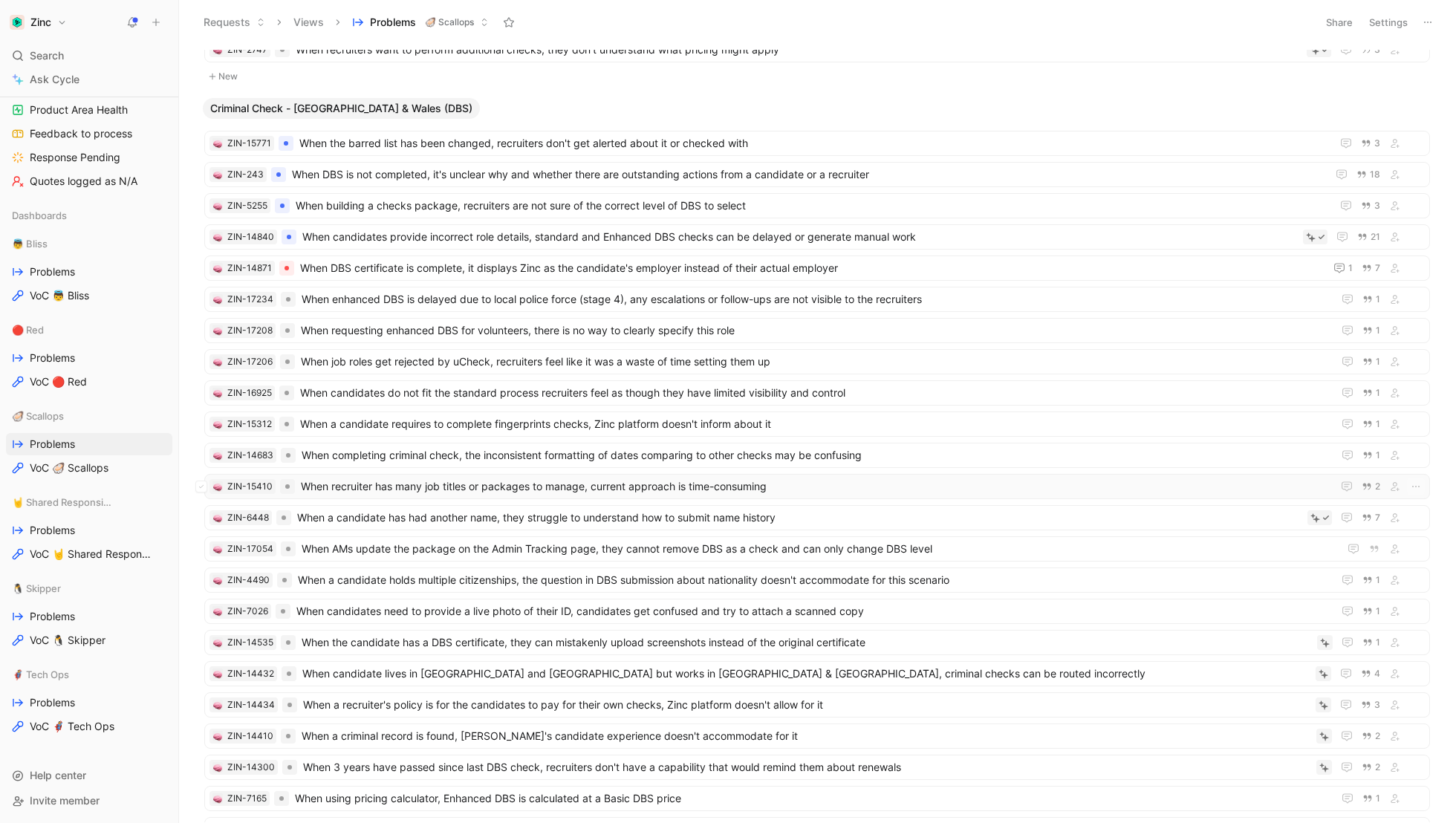
click at [370, 478] on span "When recruiter has many job titles or packages to manage, current approach is t…" at bounding box center [813, 487] width 1025 height 18
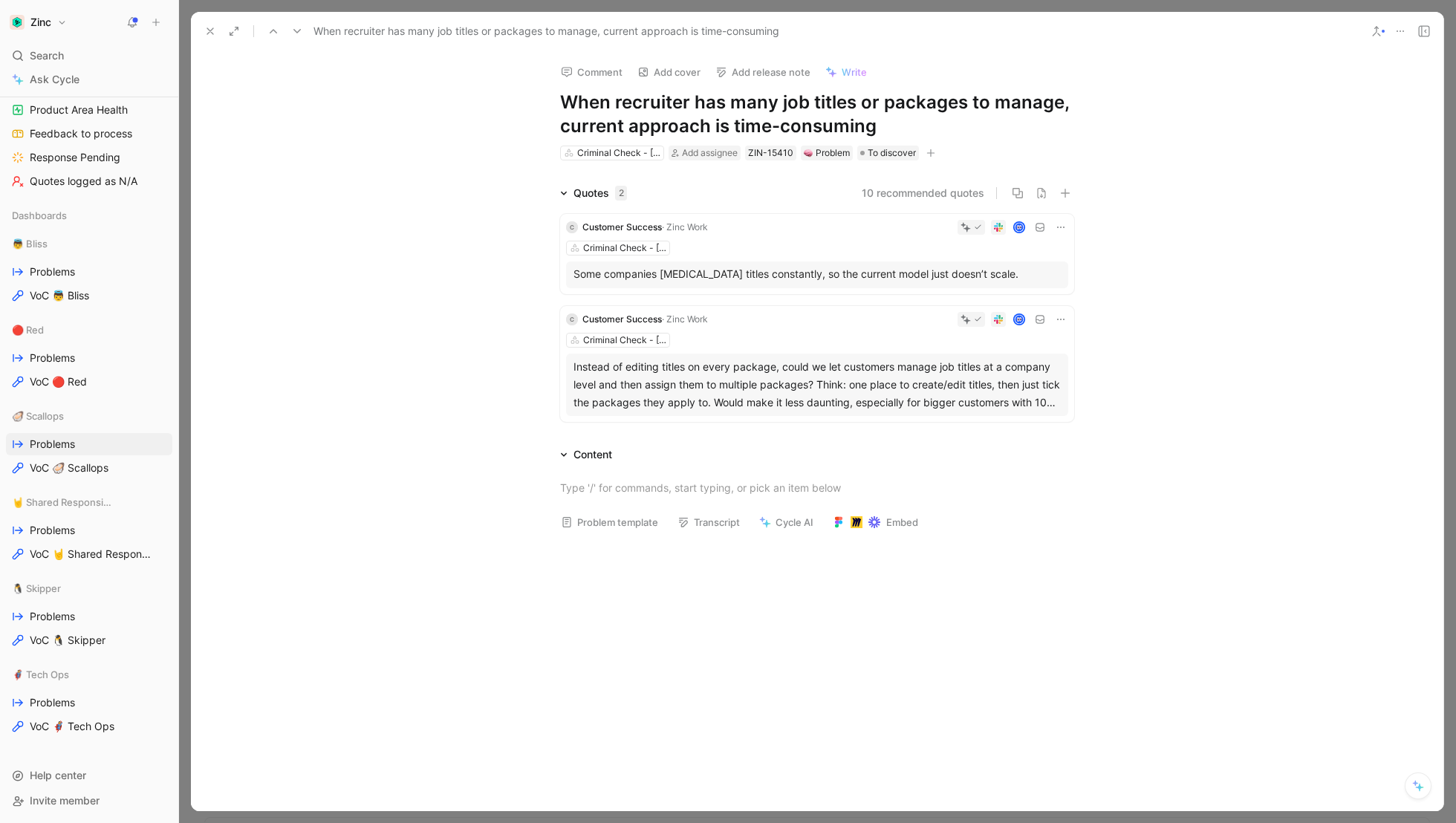
drag, startPoint x: 906, startPoint y: 124, endPoint x: 493, endPoint y: 95, distance: 414.0
click at [493, 95] on div "Comment Add cover Add release note Write When recruiter has many job titles or …" at bounding box center [817, 431] width 1252 height 760
copy h1 "When recruiter has many job titles or packages to manage, current approach is t…"
click at [474, 249] on div "Quotes 2 10 recommended quotes C Customer Success · Zinc Work Criminal Check - …" at bounding box center [817, 306] width 1252 height 244
click at [886, 184] on button "10 recommended quotes" at bounding box center [922, 193] width 123 height 18
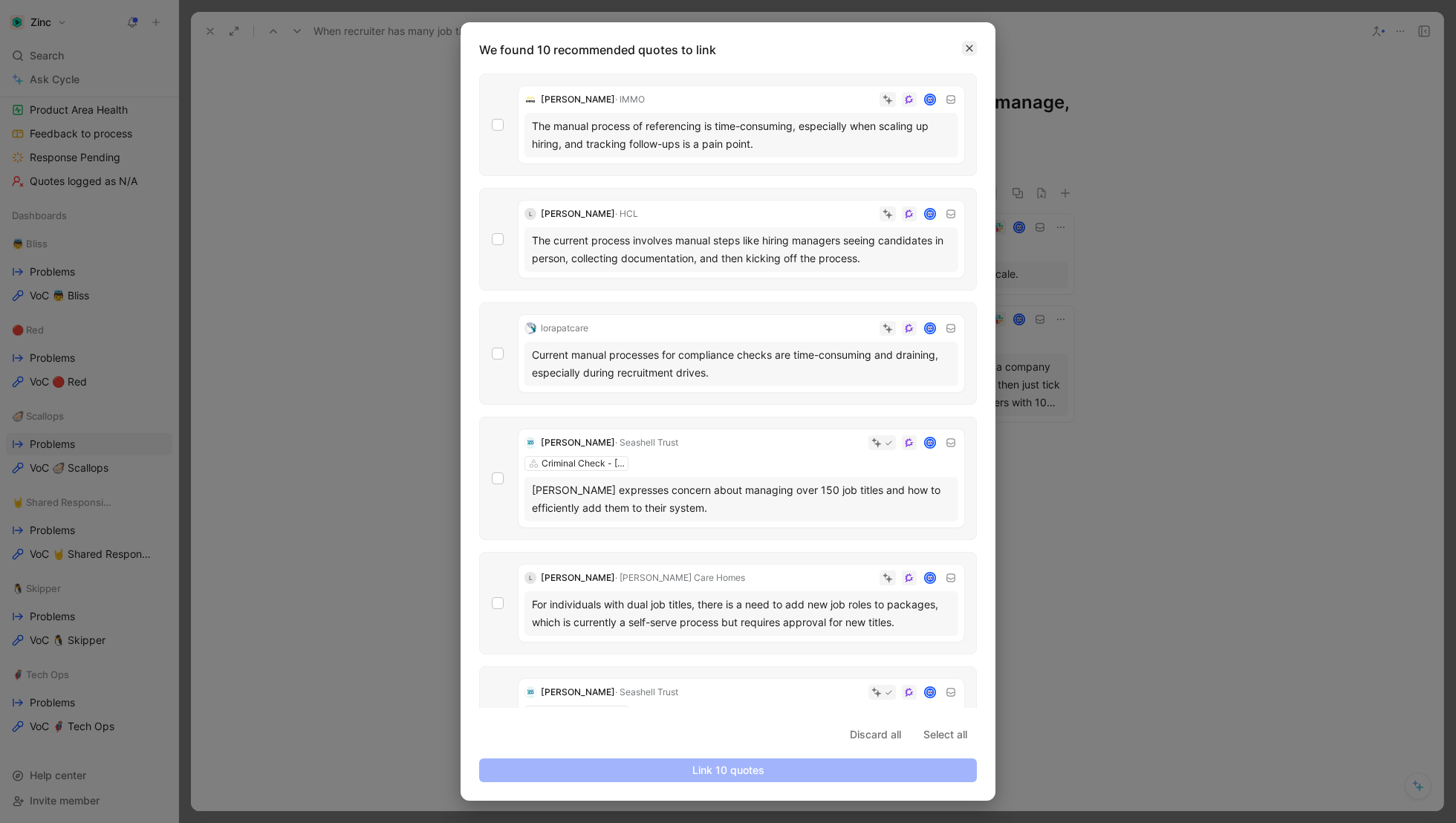
click at [970, 45] on icon "button" at bounding box center [970, 48] width 6 height 6
